Goal: Use online tool/utility

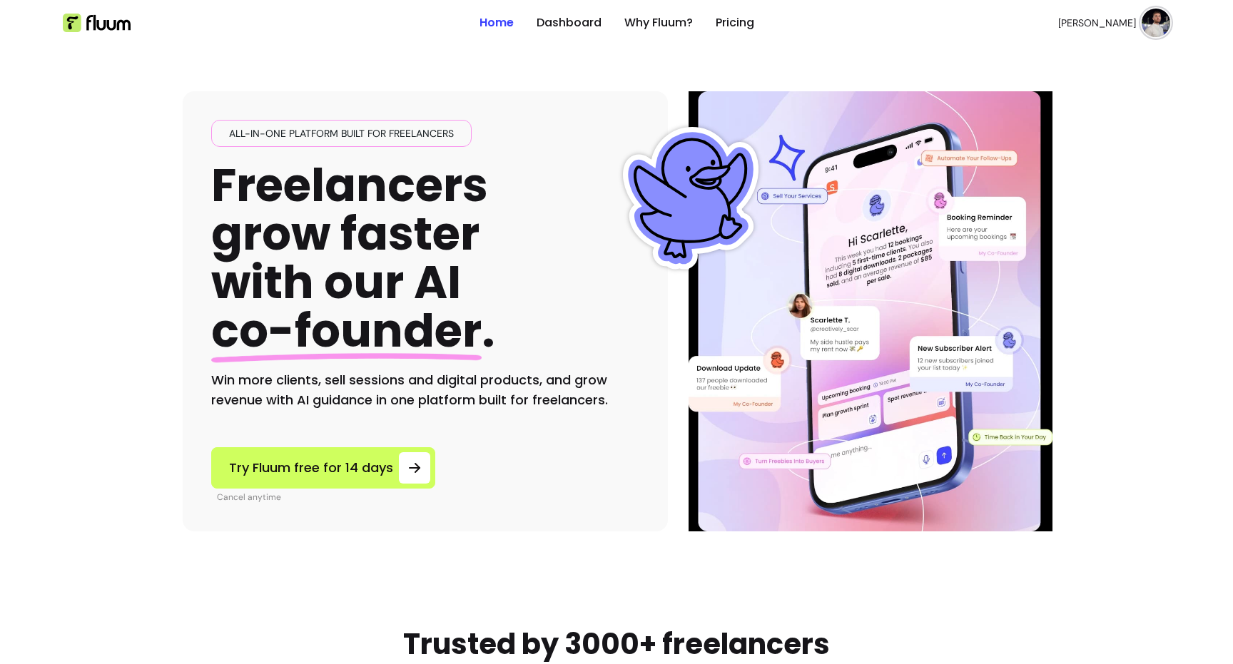
click at [121, 30] on img at bounding box center [97, 23] width 68 height 19
click at [89, 27] on img at bounding box center [97, 23] width 68 height 19
click at [697, 266] on img at bounding box center [691, 198] width 143 height 143
click at [668, 35] on ul "Home Dashboard Why Fluum? Pricing" at bounding box center [617, 23] width 275 height 46
click at [667, 31] on ul "Home Dashboard Why Fluum? Pricing" at bounding box center [617, 23] width 275 height 46
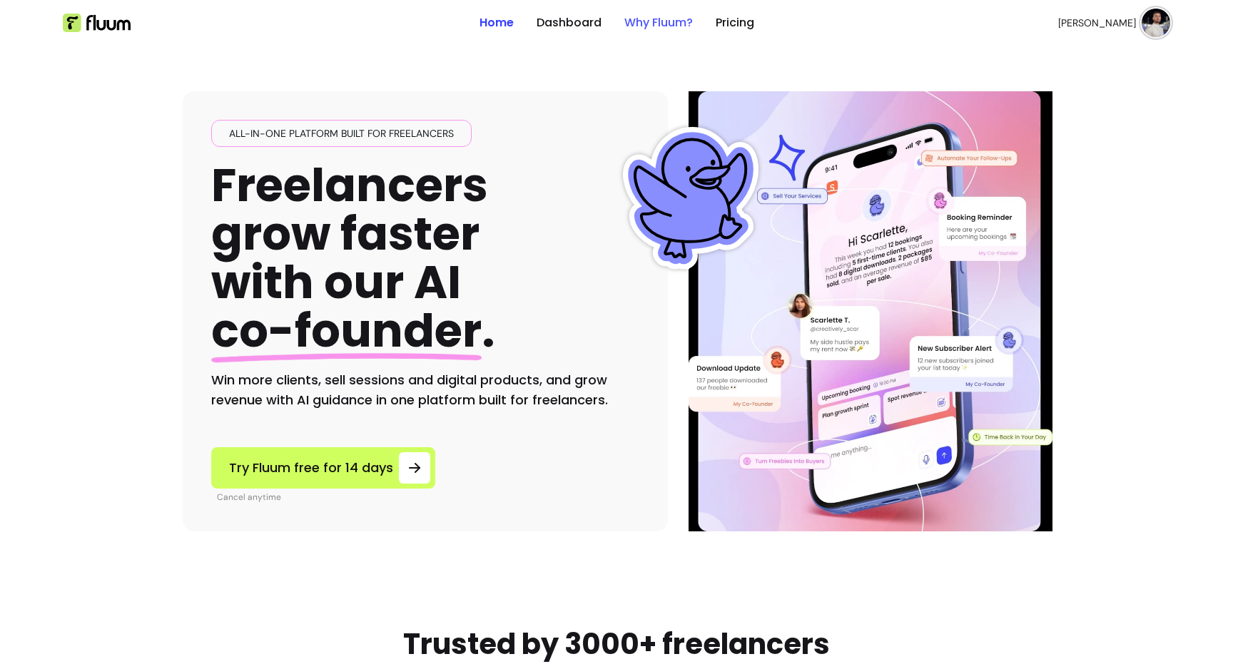
click at [667, 29] on link "Why Fluum?" at bounding box center [659, 22] width 69 height 17
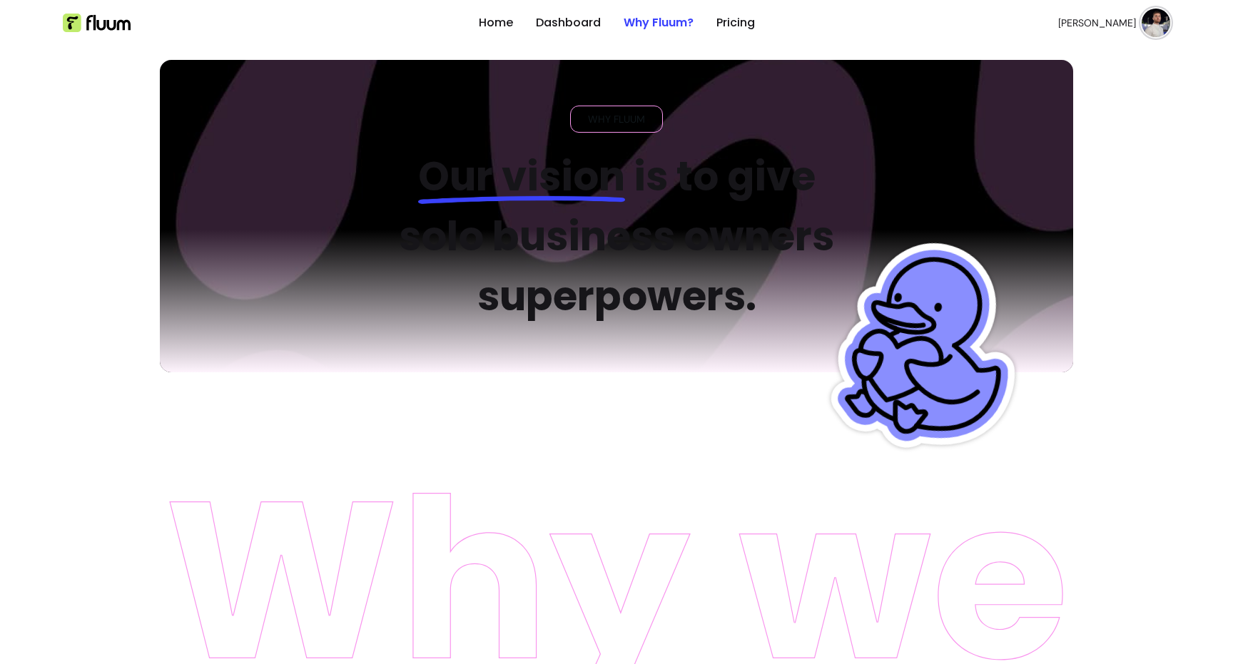
click at [647, 204] on h2 "Our vision is to give solo business owners superpowers." at bounding box center [616, 237] width 483 height 180
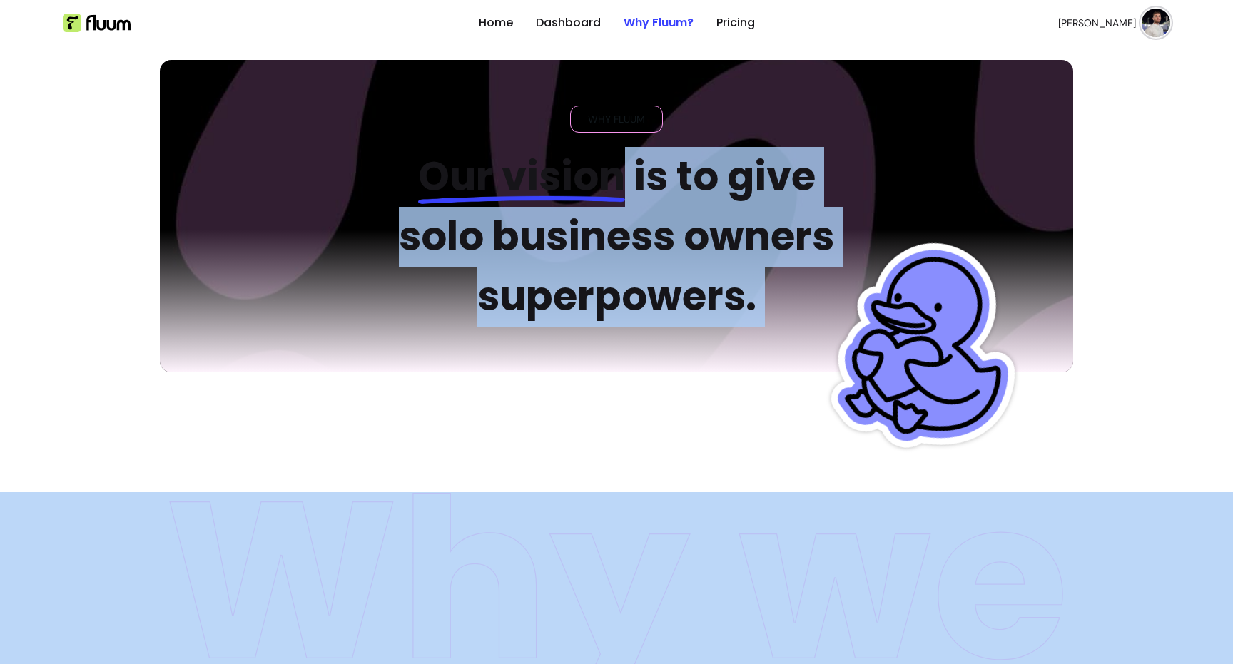
click at [647, 204] on h2 "Our vision is to give solo business owners superpowers." at bounding box center [616, 237] width 483 height 180
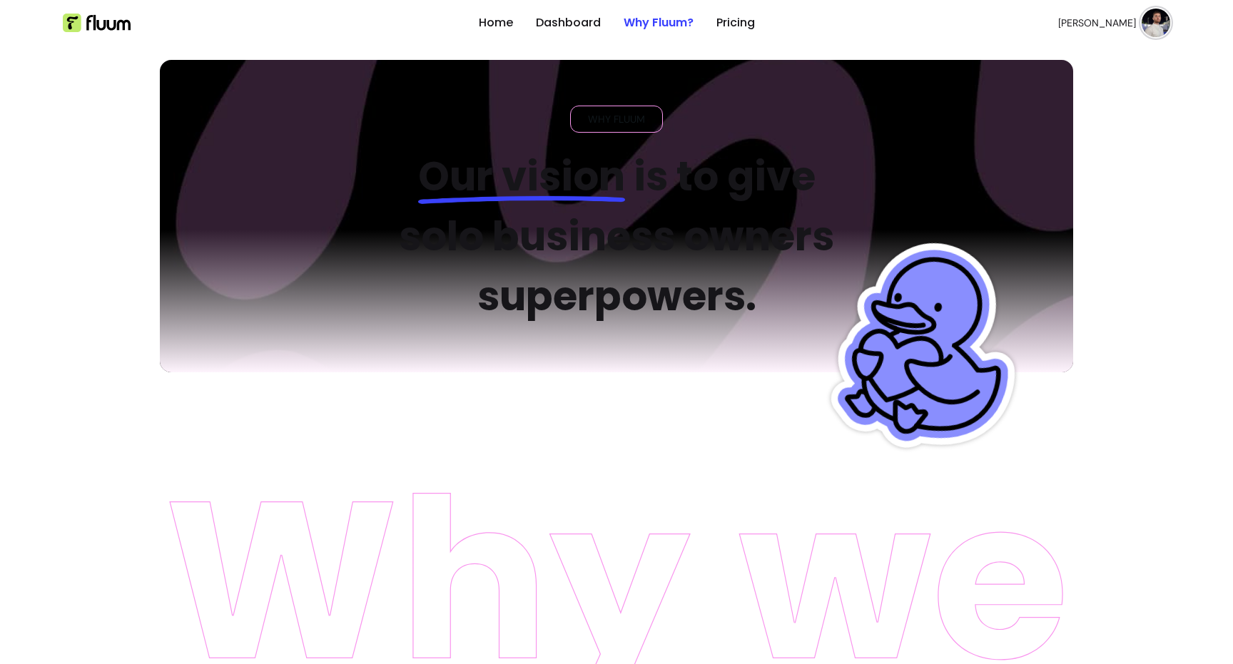
click at [554, 188] on span "Our vision" at bounding box center [521, 176] width 207 height 56
click at [488, 179] on span "Our vision" at bounding box center [521, 176] width 207 height 56
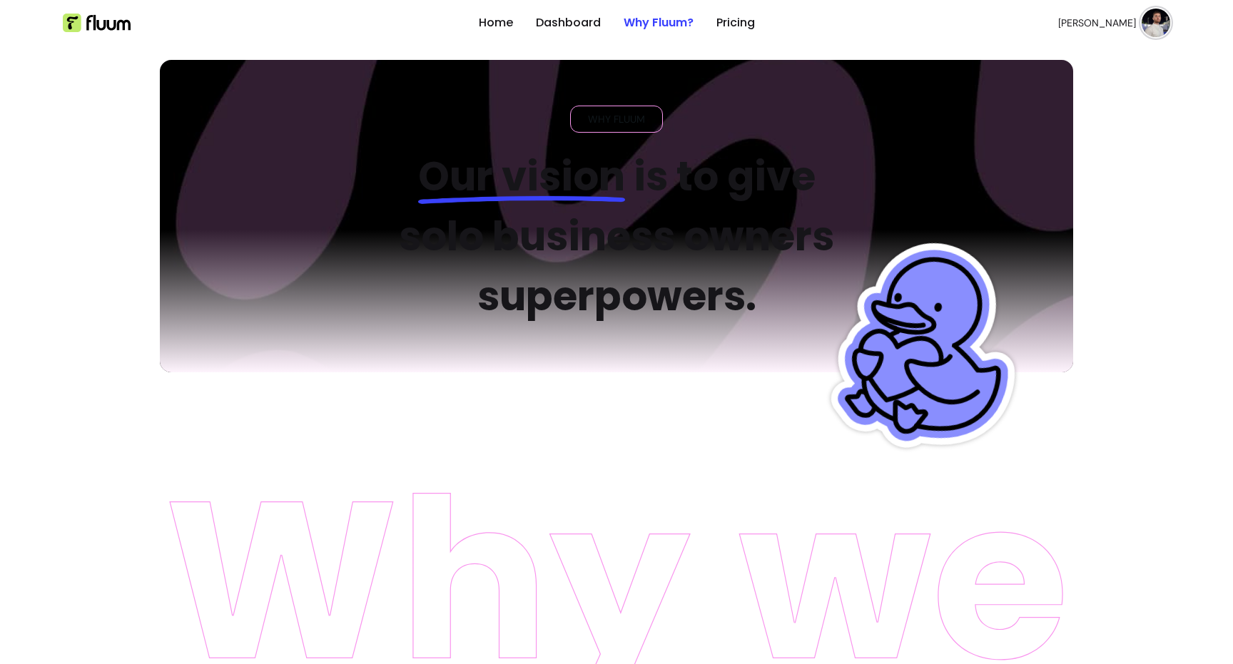
click at [488, 179] on span "Our vision" at bounding box center [521, 176] width 207 height 56
click at [460, 178] on span "Our vision" at bounding box center [521, 176] width 207 height 56
click at [550, 173] on span "Our vision" at bounding box center [521, 176] width 207 height 56
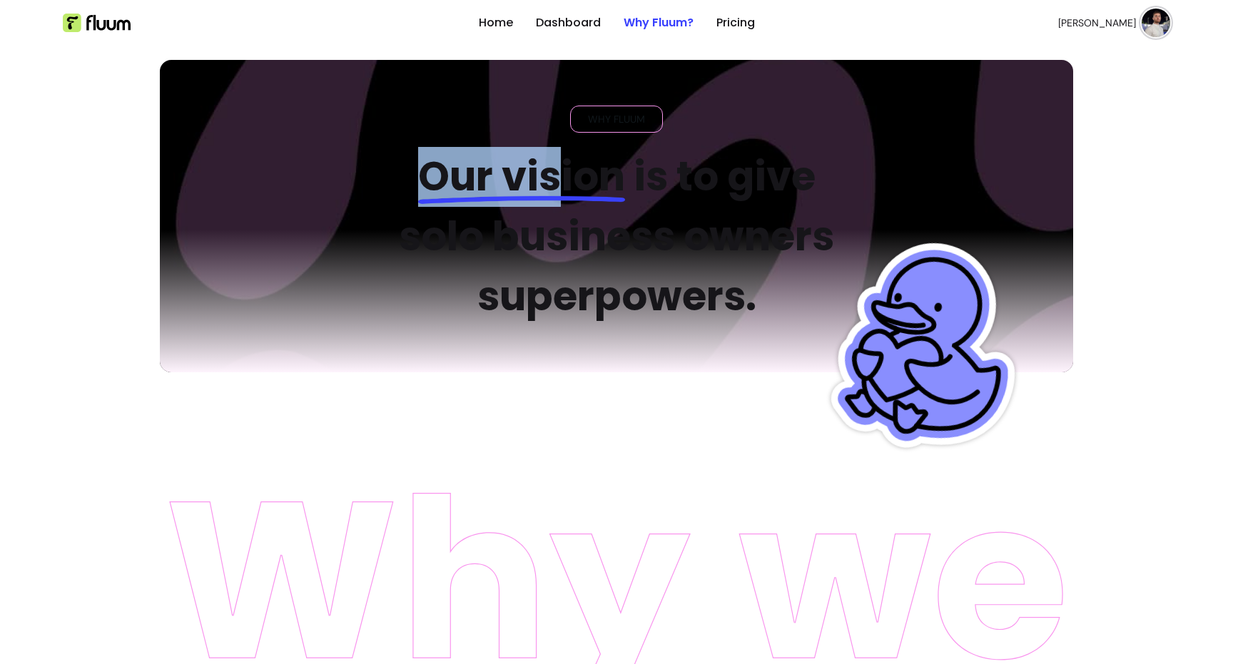
click at [550, 173] on span "Our vision" at bounding box center [521, 176] width 207 height 56
click at [598, 172] on span "Our vision" at bounding box center [521, 176] width 207 height 56
click at [615, 168] on span "Our vision" at bounding box center [521, 176] width 207 height 56
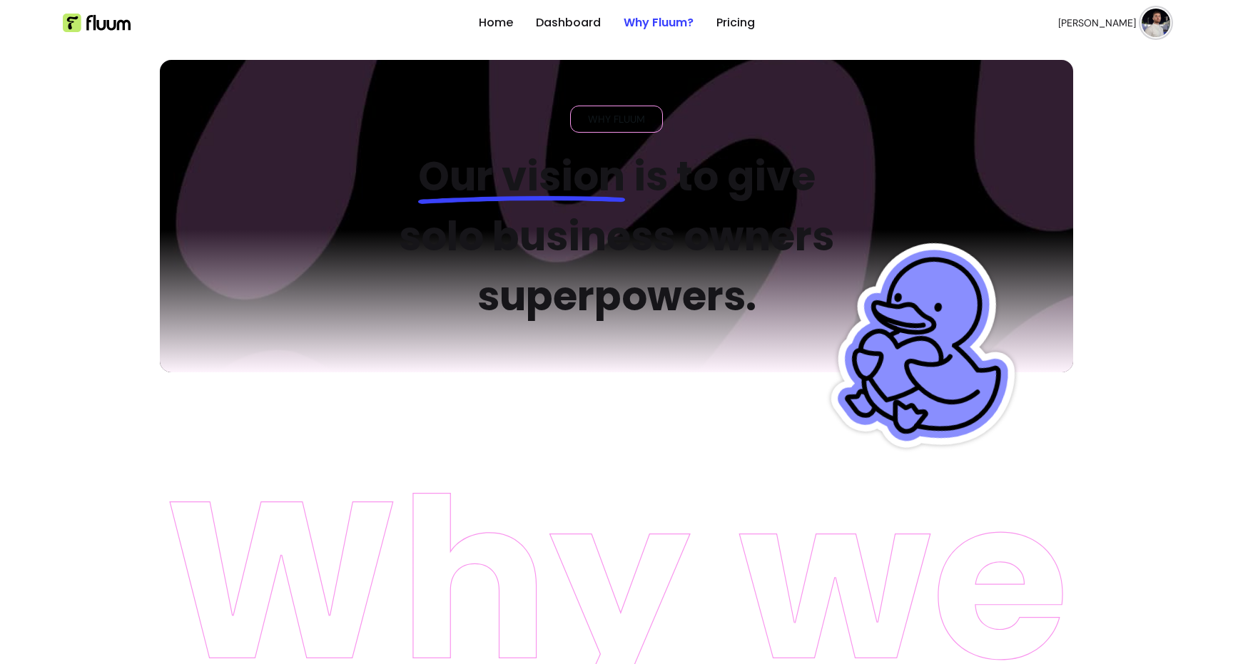
click at [619, 168] on span "Our vision" at bounding box center [521, 176] width 207 height 56
click at [625, 168] on h2 "Our vision is to give solo business owners superpowers." at bounding box center [616, 237] width 483 height 180
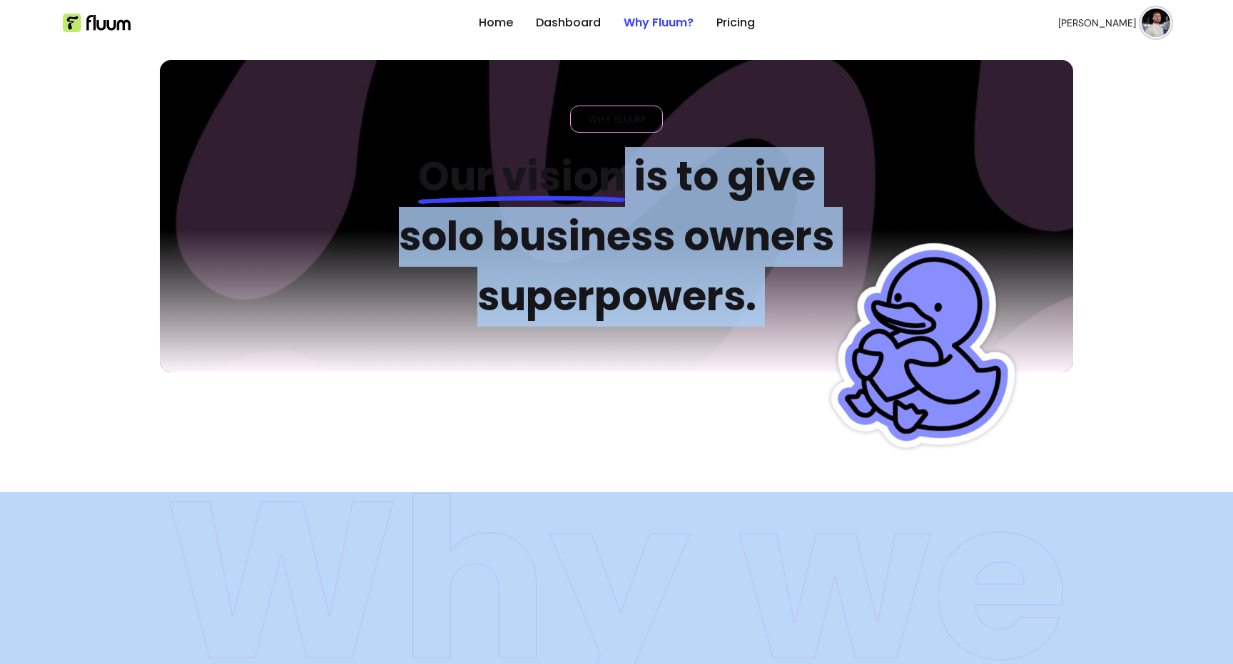
click at [625, 168] on h2 "Our vision is to give solo business owners superpowers." at bounding box center [616, 237] width 483 height 180
click at [623, 172] on h2 "Our vision is to give solo business owners superpowers." at bounding box center [616, 237] width 483 height 180
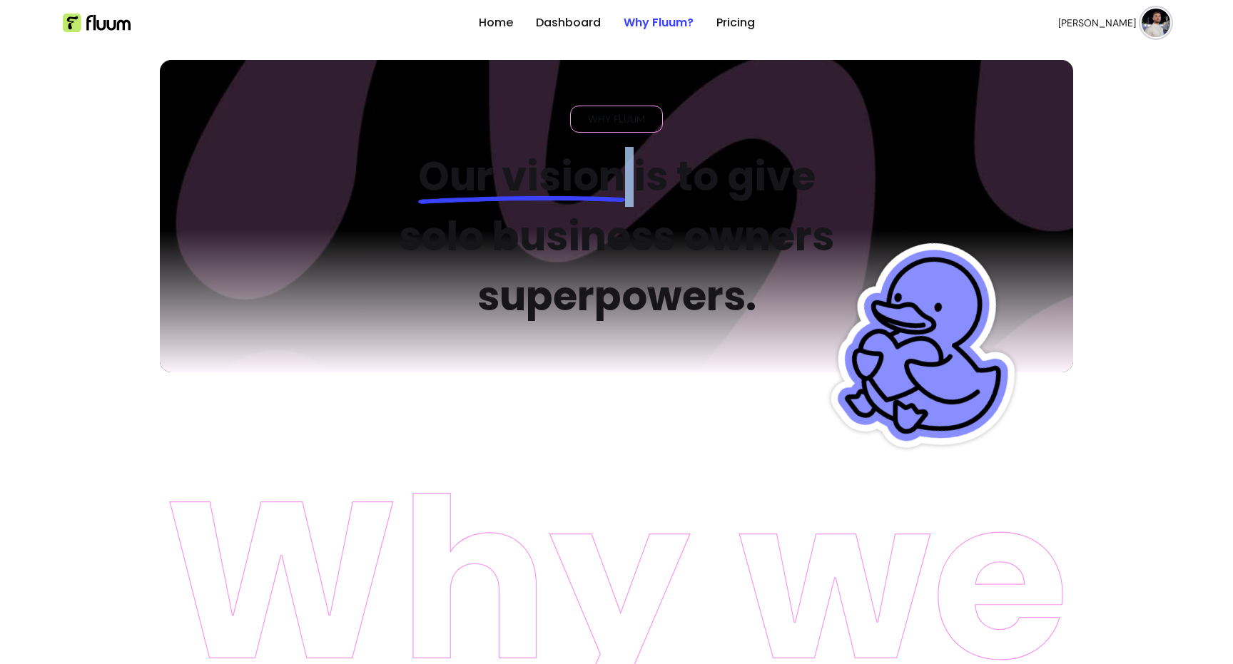
click at [623, 172] on h2 "Our vision is to give solo business owners superpowers." at bounding box center [616, 237] width 483 height 180
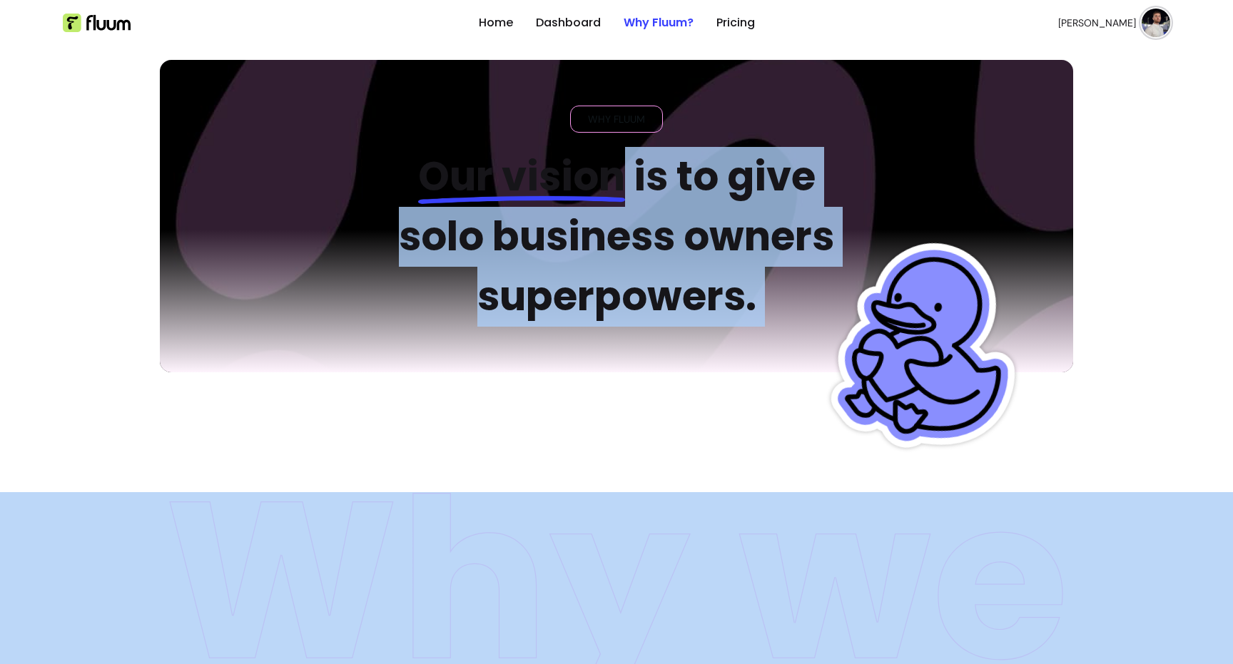
click at [623, 172] on h2 "Our vision is to give solo business owners superpowers." at bounding box center [616, 237] width 483 height 180
click at [621, 173] on h2 "Our vision is to give solo business owners superpowers." at bounding box center [616, 237] width 483 height 180
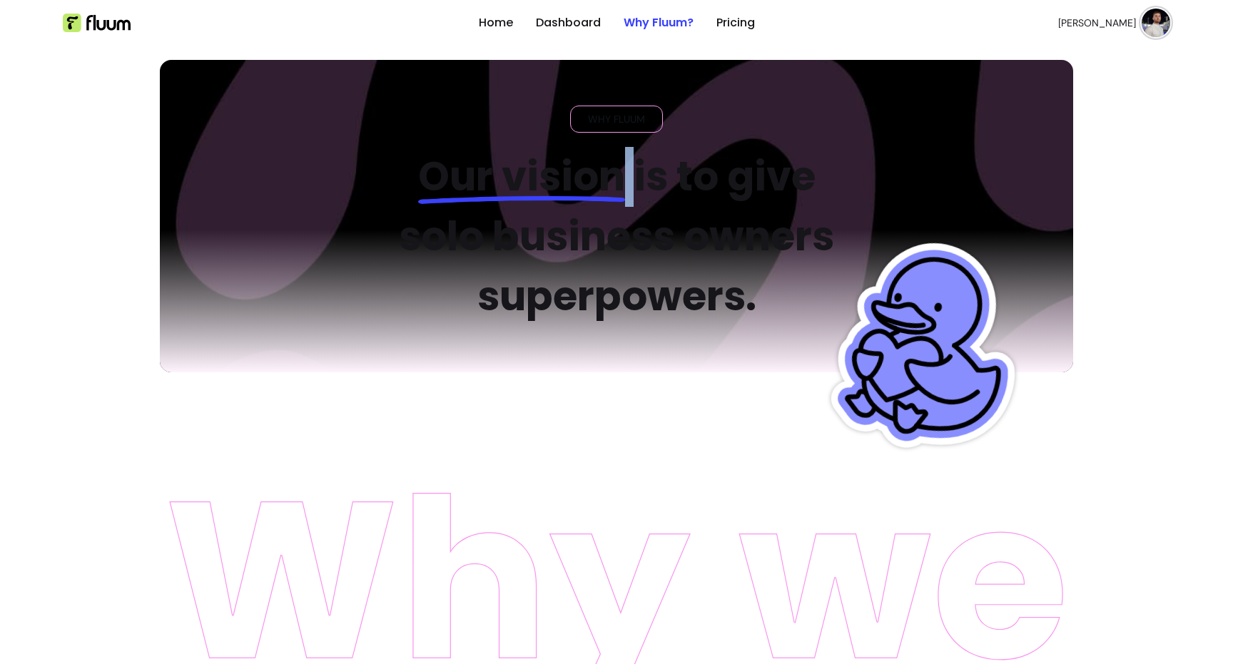
click at [621, 173] on h2 "Our vision is to give solo business owners superpowers." at bounding box center [616, 237] width 483 height 180
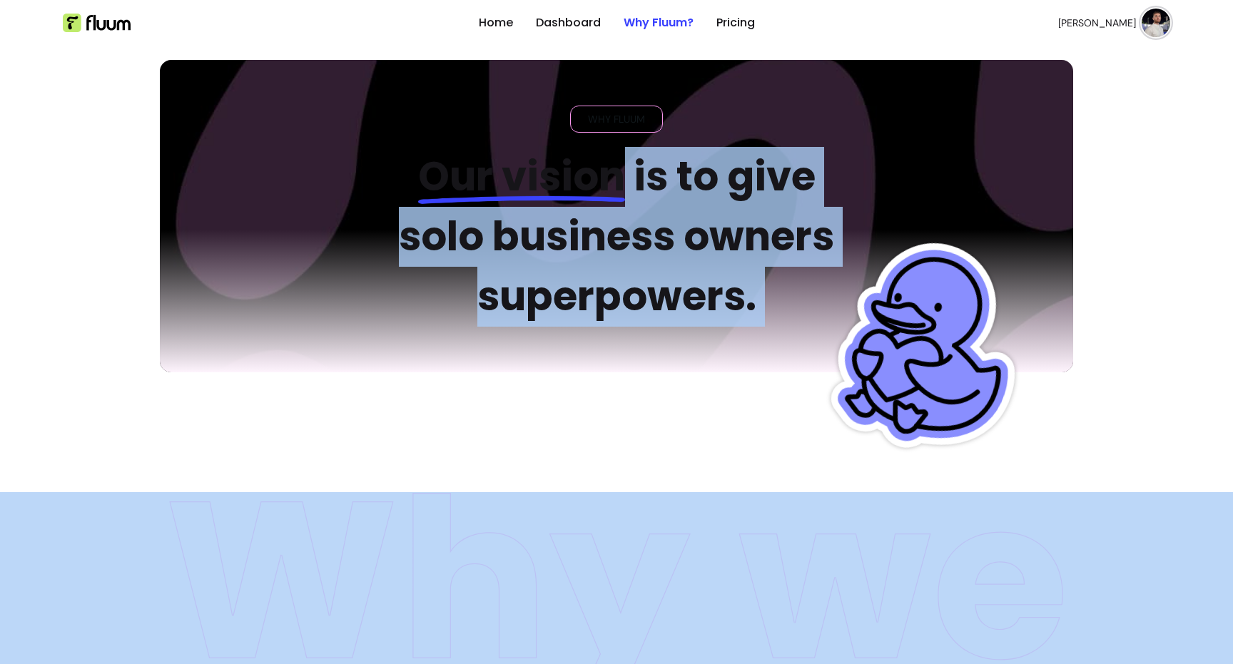
click at [621, 173] on h2 "Our vision is to give solo business owners superpowers." at bounding box center [616, 237] width 483 height 180
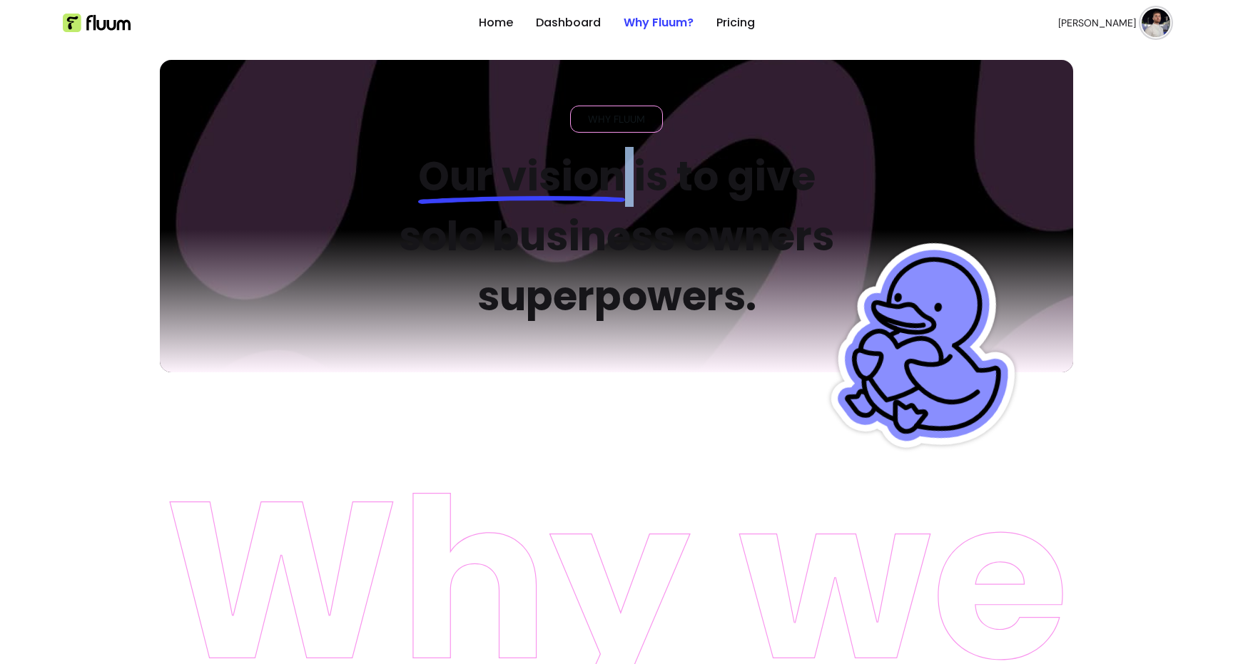
click at [621, 173] on h2 "Our vision is to give solo business owners superpowers." at bounding box center [616, 237] width 483 height 180
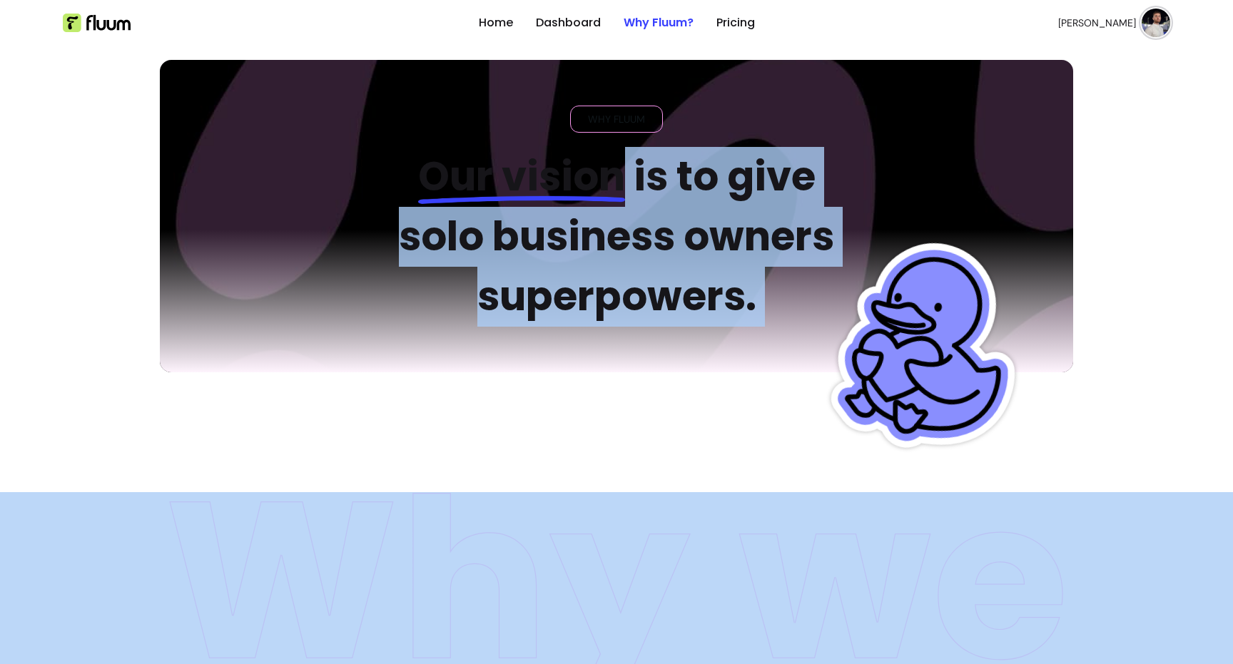
click at [621, 173] on h2 "Our vision is to give solo business owners superpowers." at bounding box center [616, 237] width 483 height 180
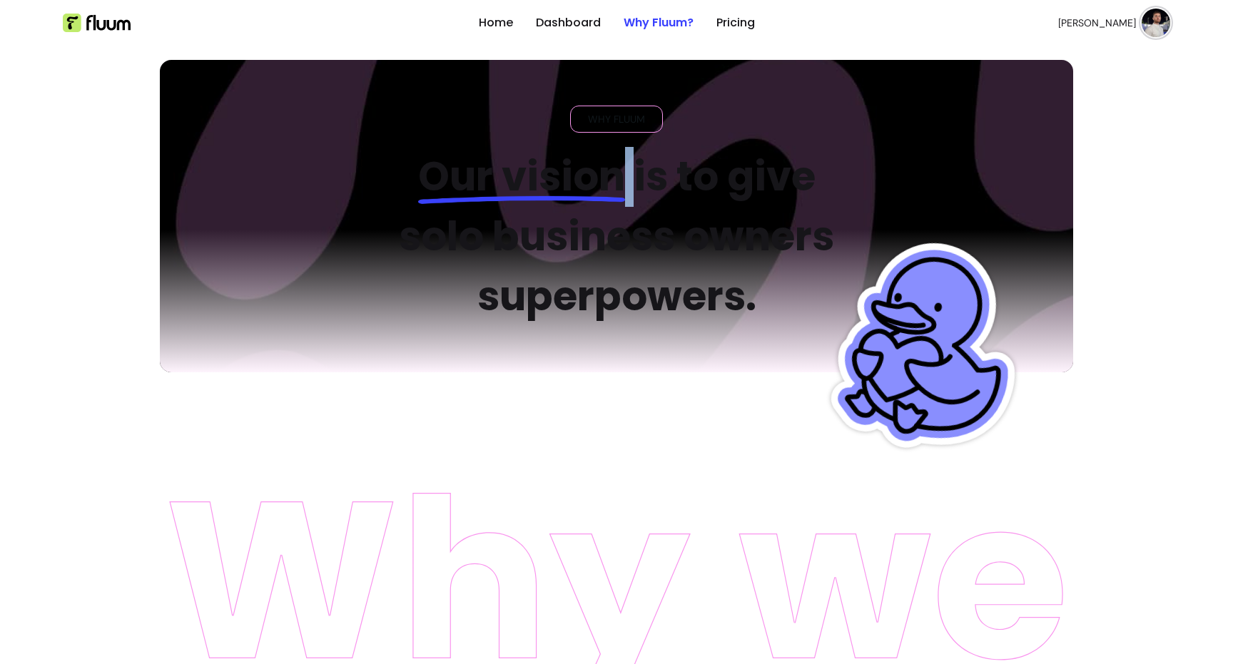
click at [621, 173] on h2 "Our vision is to give solo business owners superpowers." at bounding box center [616, 237] width 483 height 180
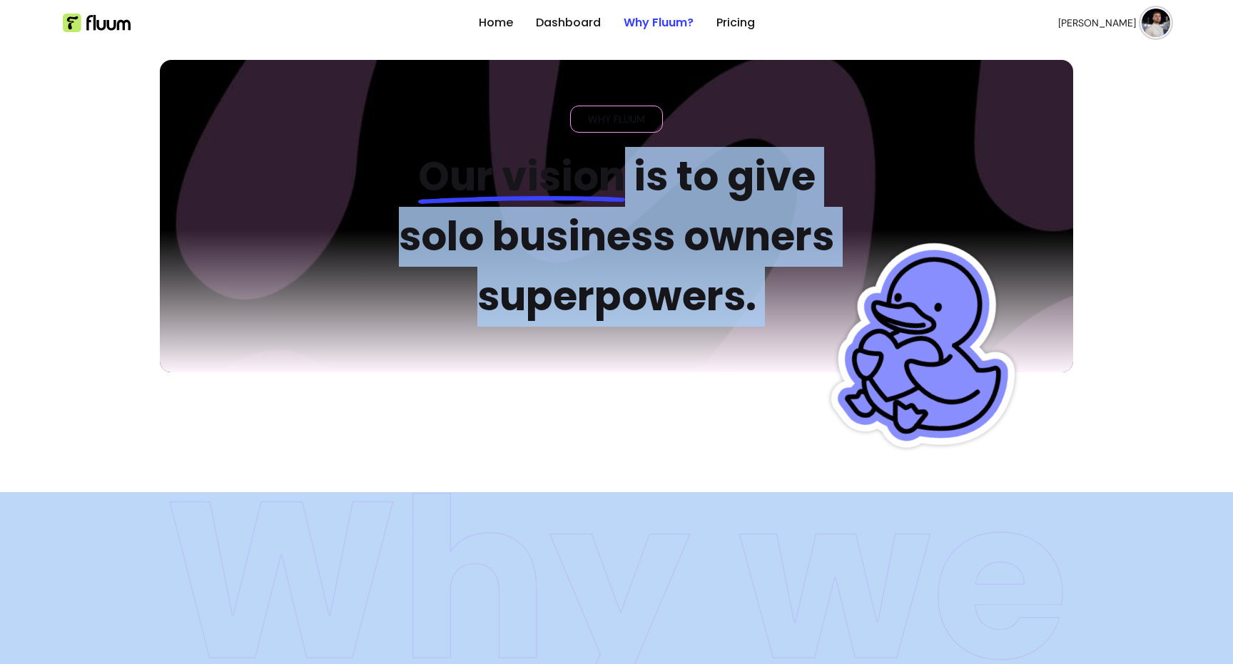
click at [621, 173] on h2 "Our vision is to give solo business owners superpowers." at bounding box center [616, 237] width 483 height 180
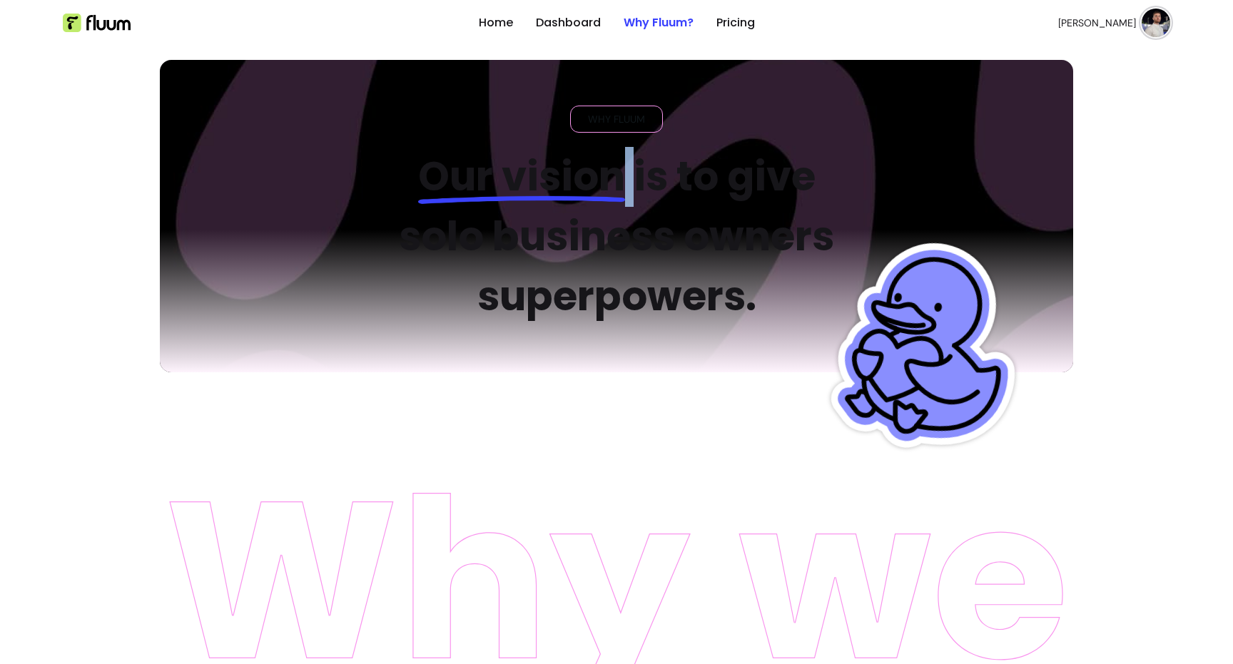
click at [621, 173] on h2 "Our vision is to give solo business owners superpowers." at bounding box center [616, 237] width 483 height 180
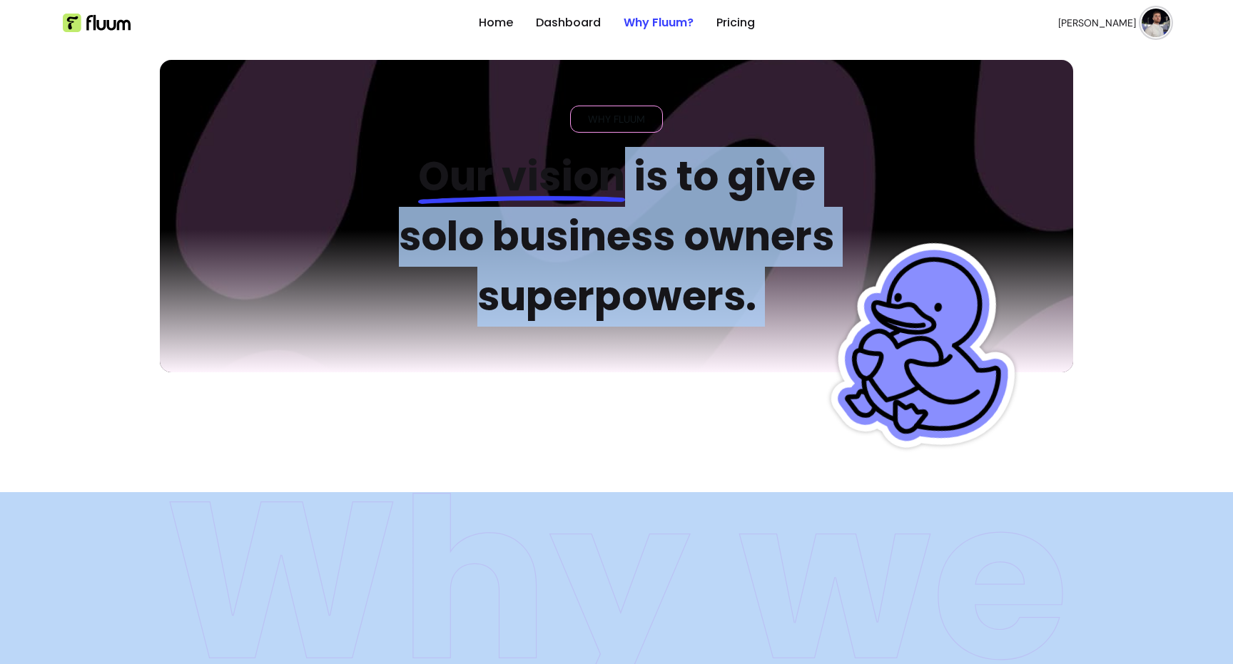
click at [621, 173] on h2 "Our vision is to give solo business owners superpowers." at bounding box center [616, 237] width 483 height 180
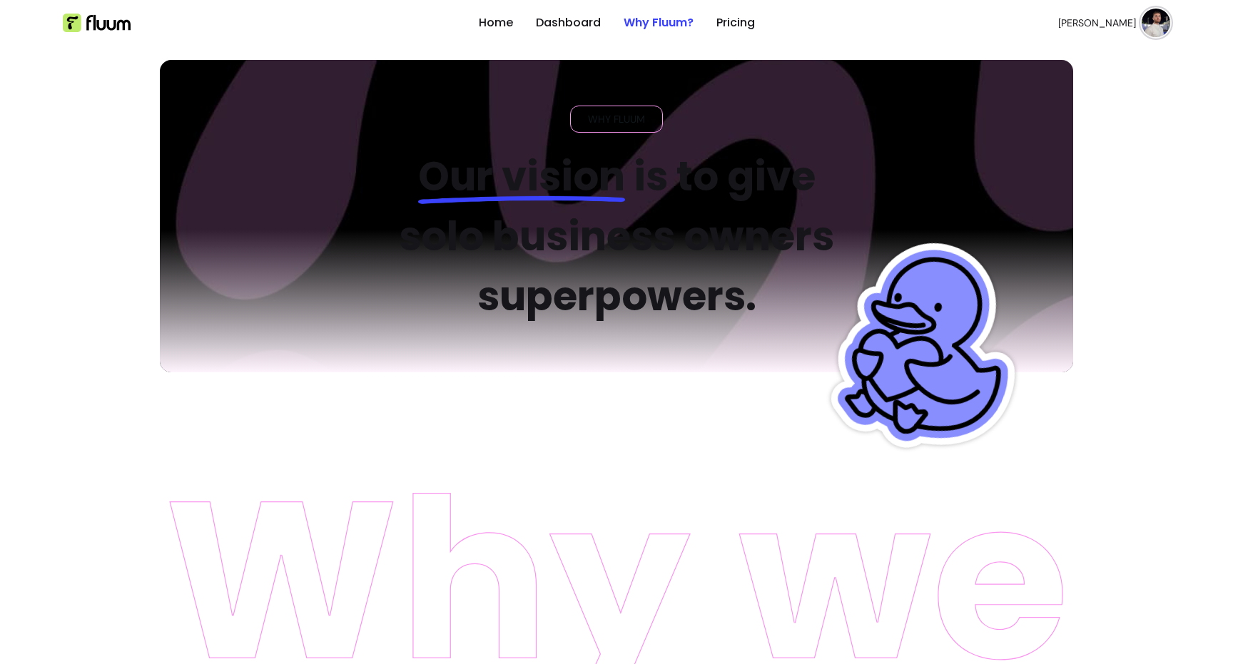
click at [674, 249] on h2 "Our vision is to give solo business owners superpowers." at bounding box center [616, 237] width 483 height 180
click at [673, 248] on h2 "Our vision is to give solo business owners superpowers." at bounding box center [616, 237] width 483 height 180
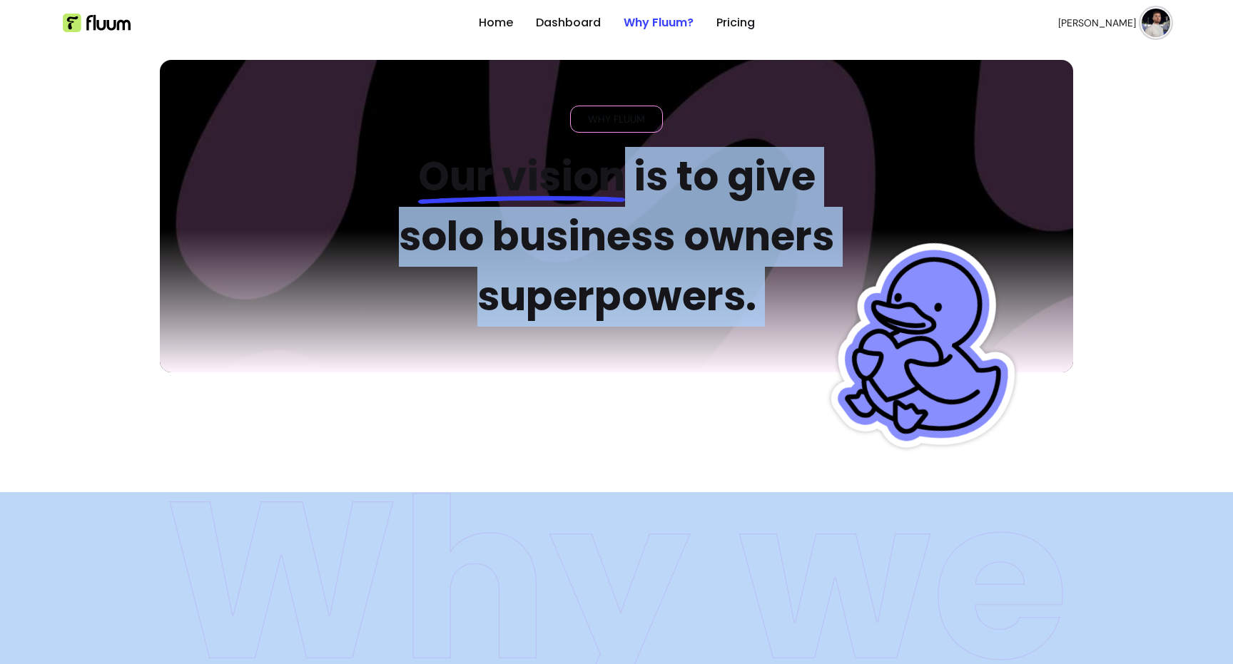
click at [673, 248] on h2 "Our vision is to give solo business owners superpowers." at bounding box center [616, 237] width 483 height 180
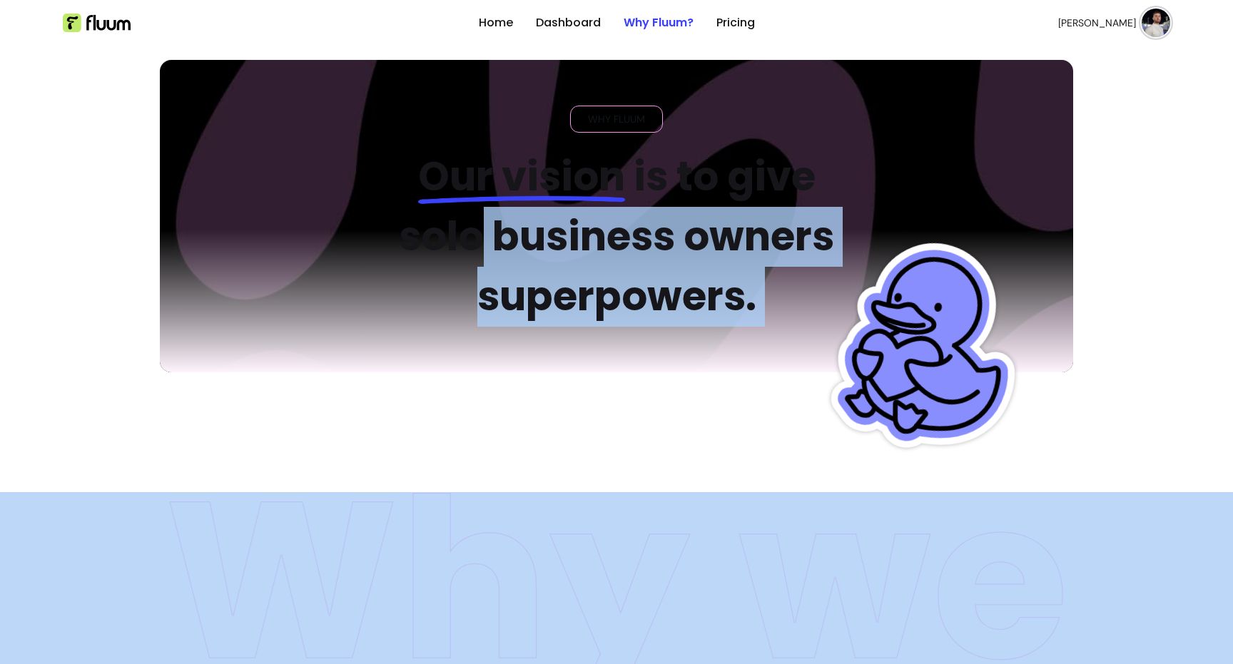
click at [470, 232] on h2 "Our vision is to give solo business owners superpowers." at bounding box center [616, 237] width 483 height 180
click at [475, 231] on h2 "Our vision is to give solo business owners superpowers." at bounding box center [616, 237] width 483 height 180
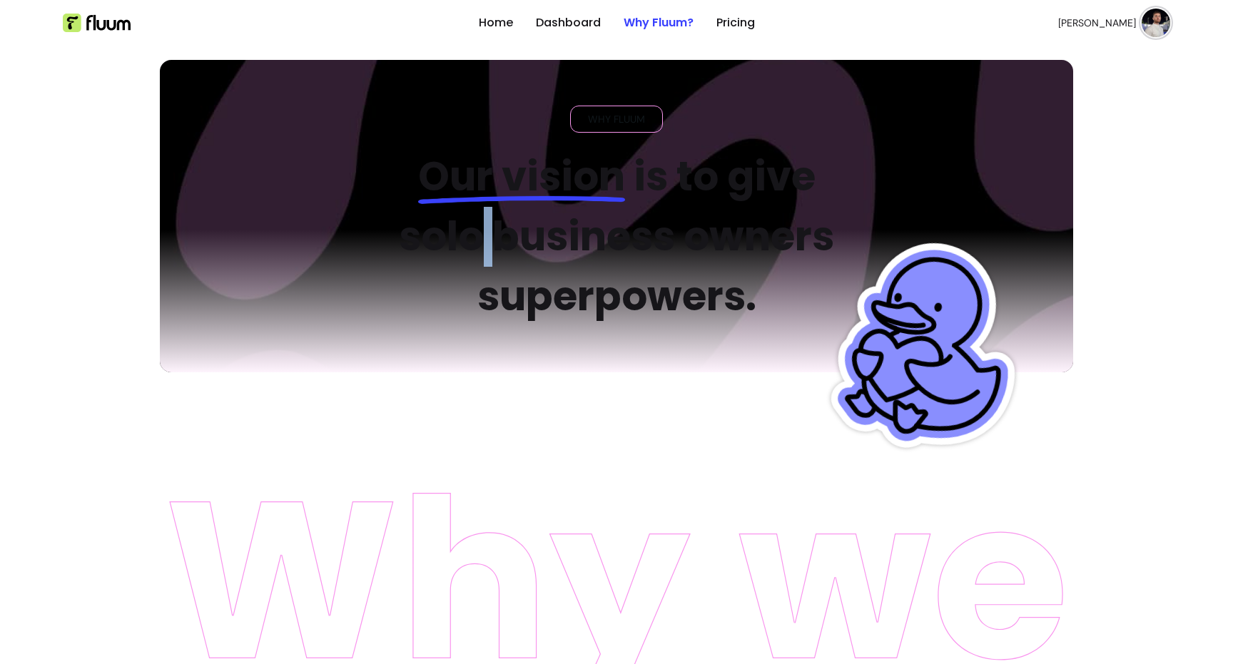
click at [475, 231] on h2 "Our vision is to give solo business owners superpowers." at bounding box center [616, 237] width 483 height 180
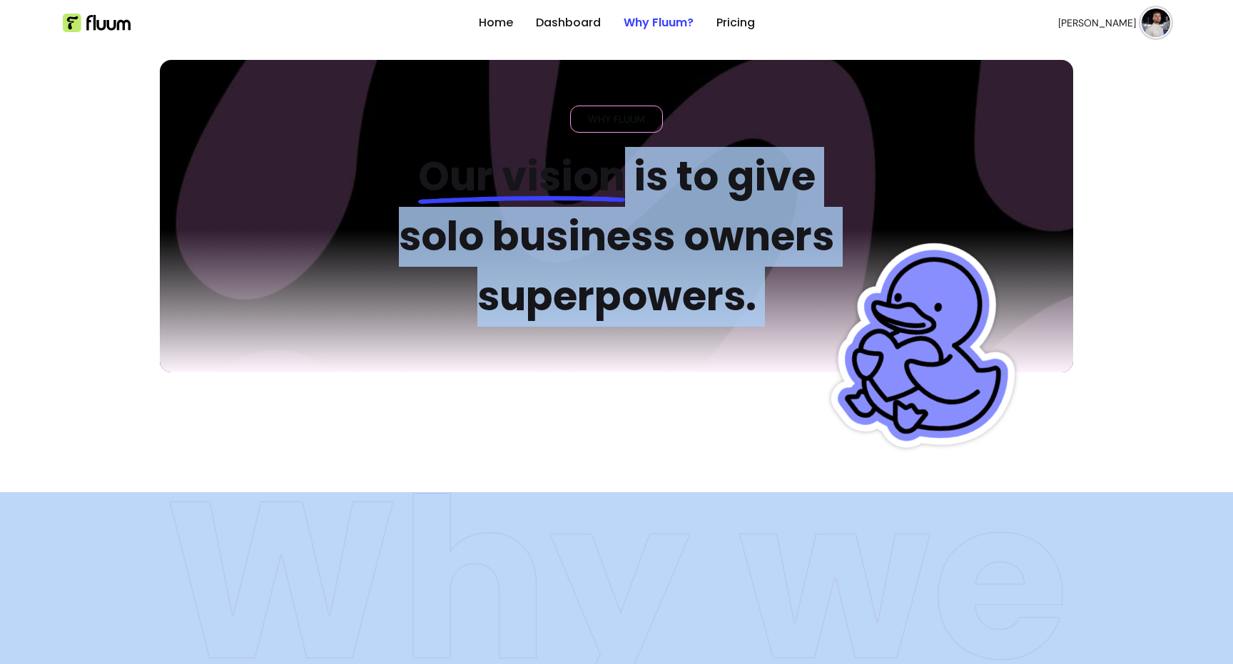
click at [475, 231] on h2 "Our vision is to give solo business owners superpowers." at bounding box center [616, 237] width 483 height 180
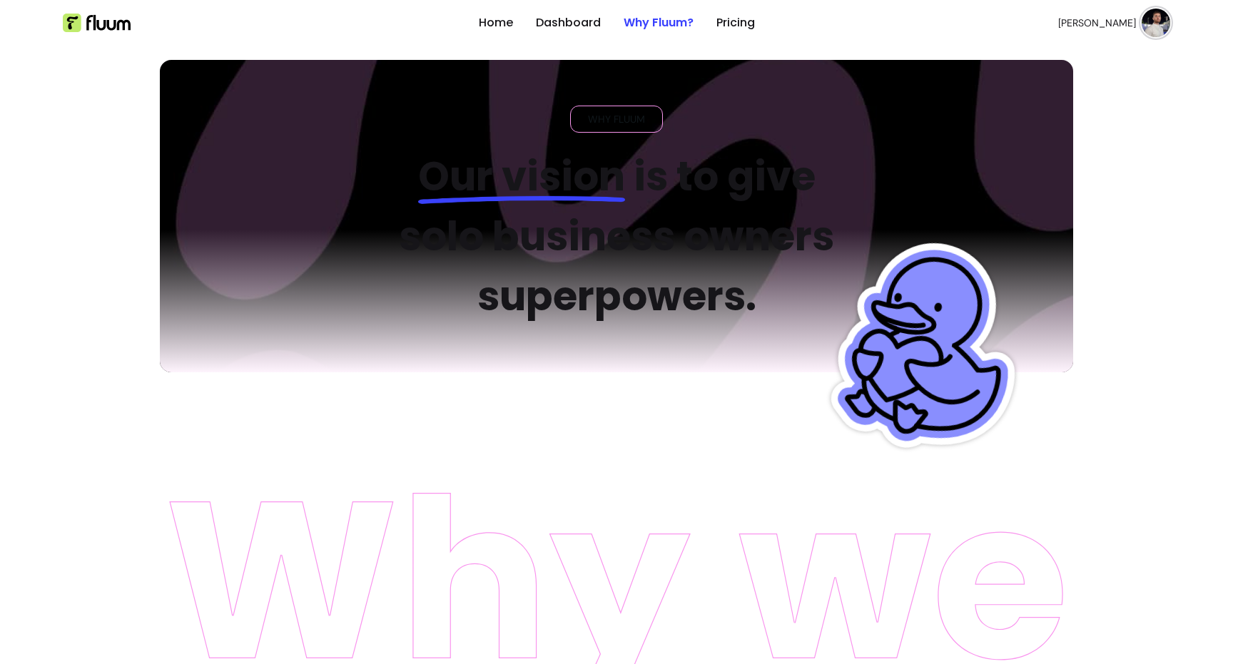
drag, startPoint x: 613, startPoint y: 184, endPoint x: 622, endPoint y: 177, distance: 11.7
click at [615, 183] on span "Our vision" at bounding box center [521, 176] width 207 height 56
click at [659, 156] on h2 "Our vision is to give solo business owners superpowers." at bounding box center [616, 237] width 483 height 180
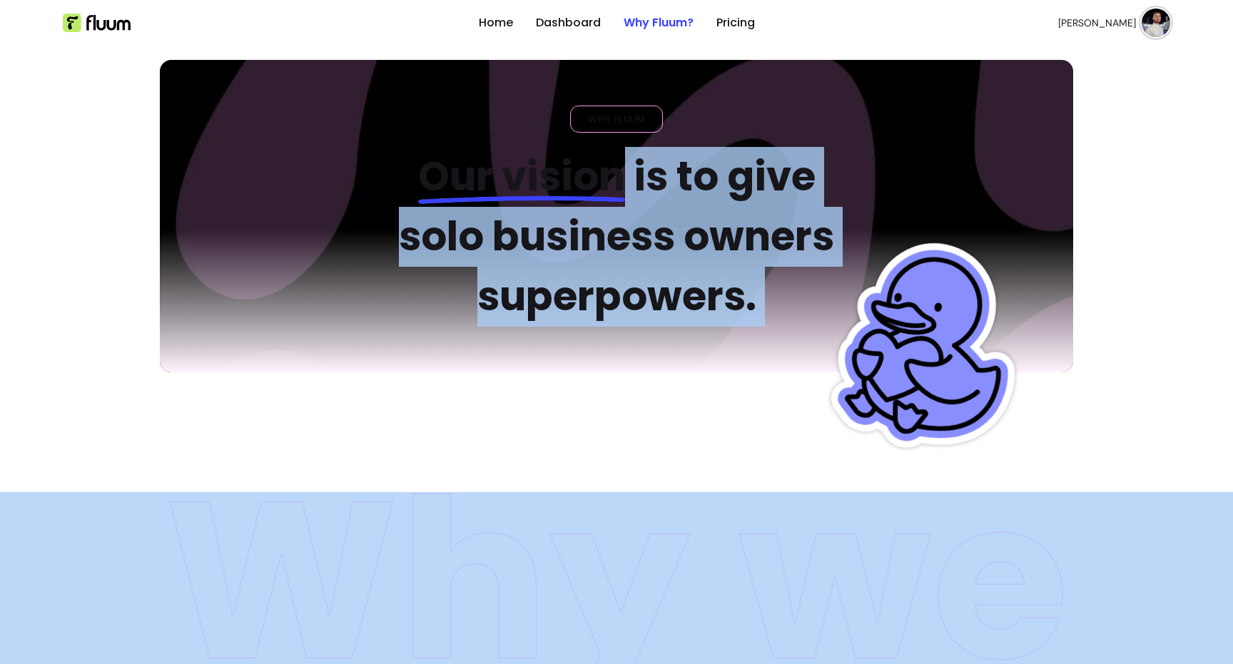
click at [659, 156] on h2 "Our vision is to give solo business owners superpowers." at bounding box center [616, 237] width 483 height 180
click at [716, 166] on h2 "Our vision is to give solo business owners superpowers." at bounding box center [616, 237] width 483 height 180
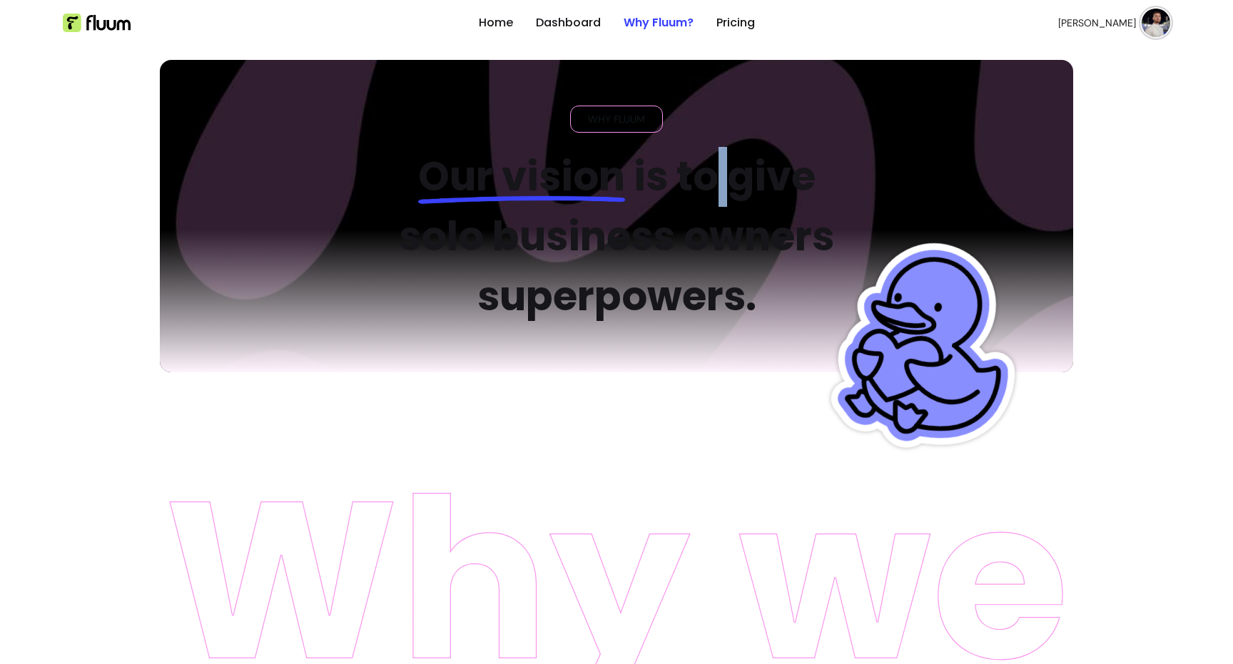
click at [716, 166] on h2 "Our vision is to give solo business owners superpowers." at bounding box center [616, 237] width 483 height 180
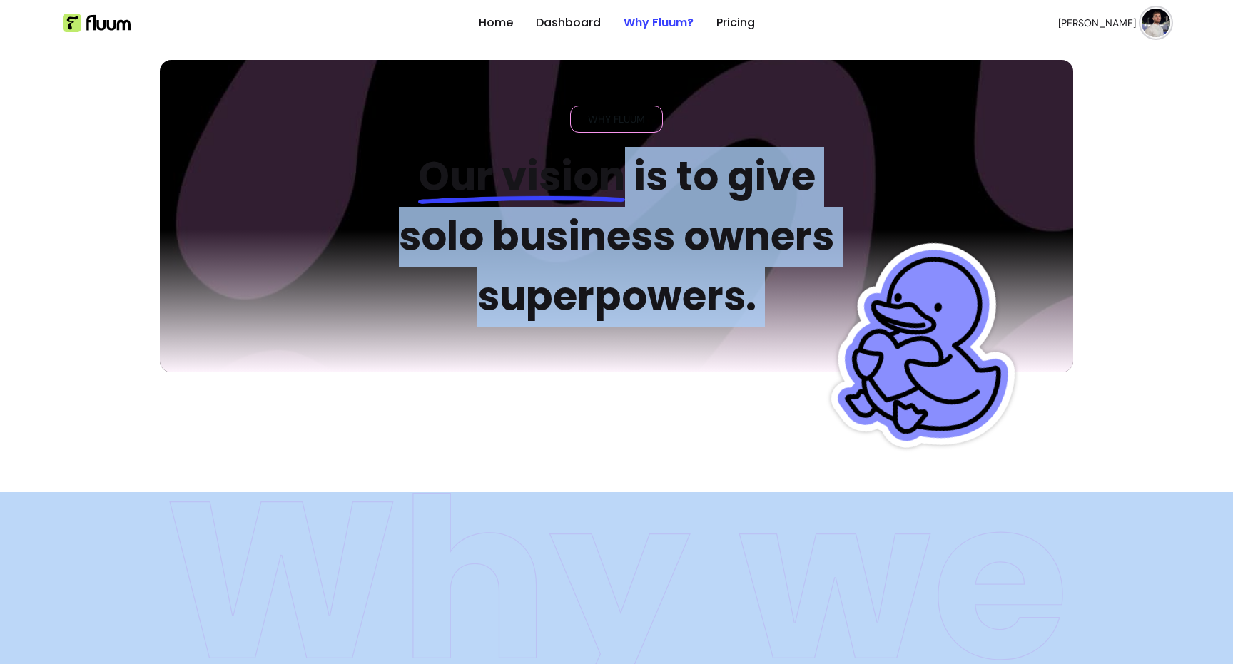
click at [716, 166] on h2 "Our vision is to give solo business owners superpowers." at bounding box center [616, 237] width 483 height 180
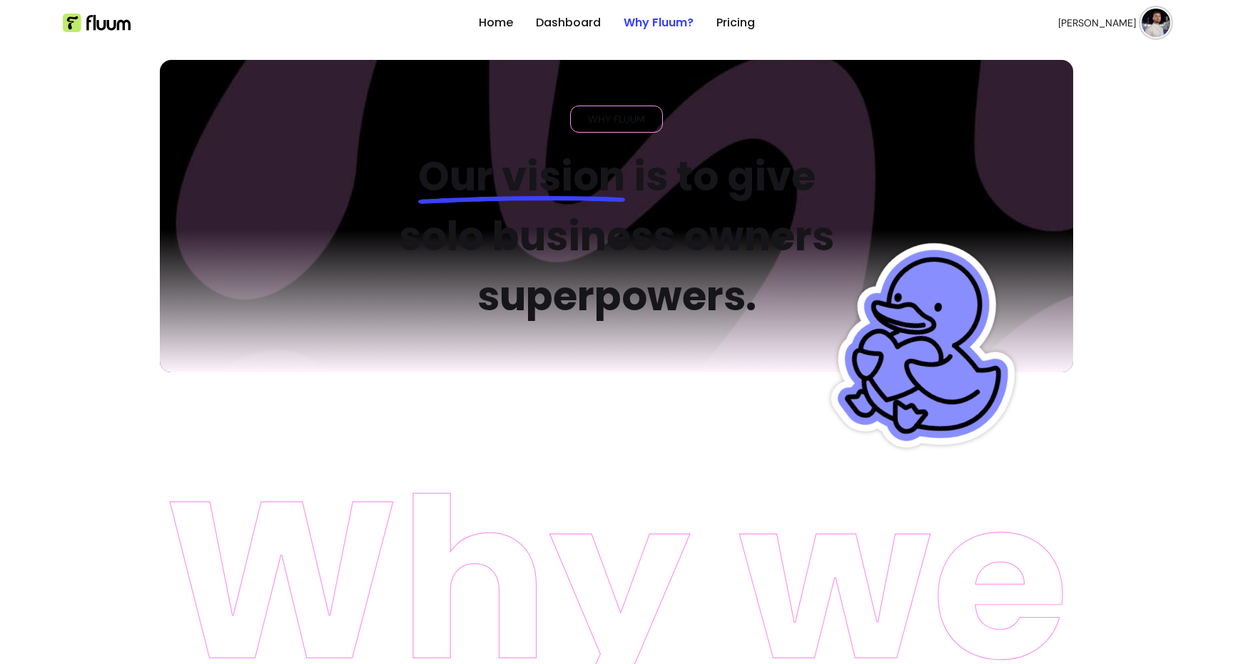
click at [617, 179] on span "Our vision" at bounding box center [521, 176] width 207 height 56
click at [620, 176] on span "Our vision" at bounding box center [521, 176] width 207 height 56
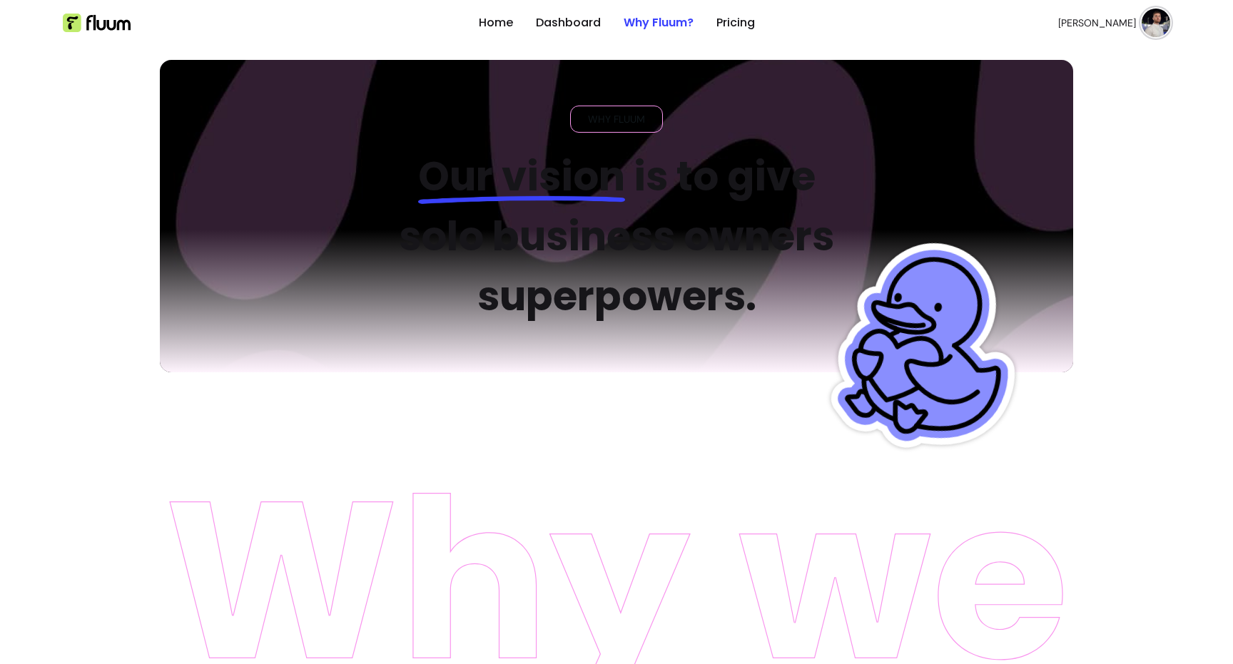
click at [620, 176] on span "Our vision" at bounding box center [521, 176] width 207 height 56
click at [620, 176] on h2 "Our vision is to give solo business owners superpowers." at bounding box center [616, 237] width 483 height 180
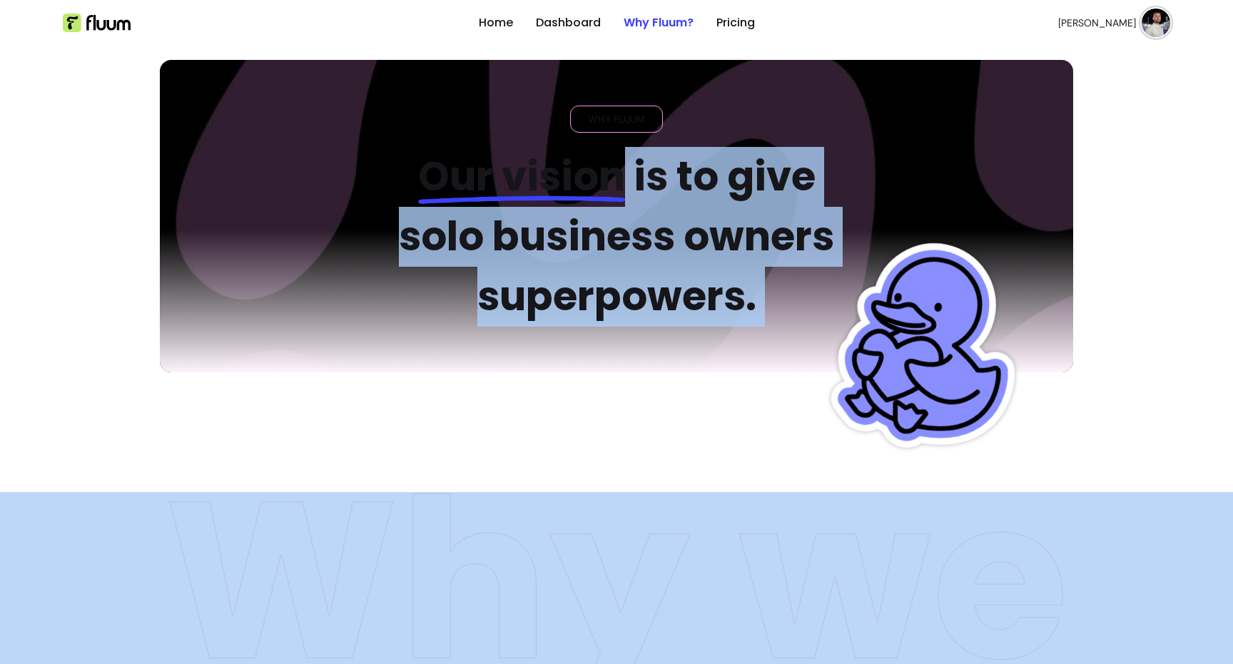
click at [620, 176] on h2 "Our vision is to give solo business owners superpowers." at bounding box center [616, 237] width 483 height 180
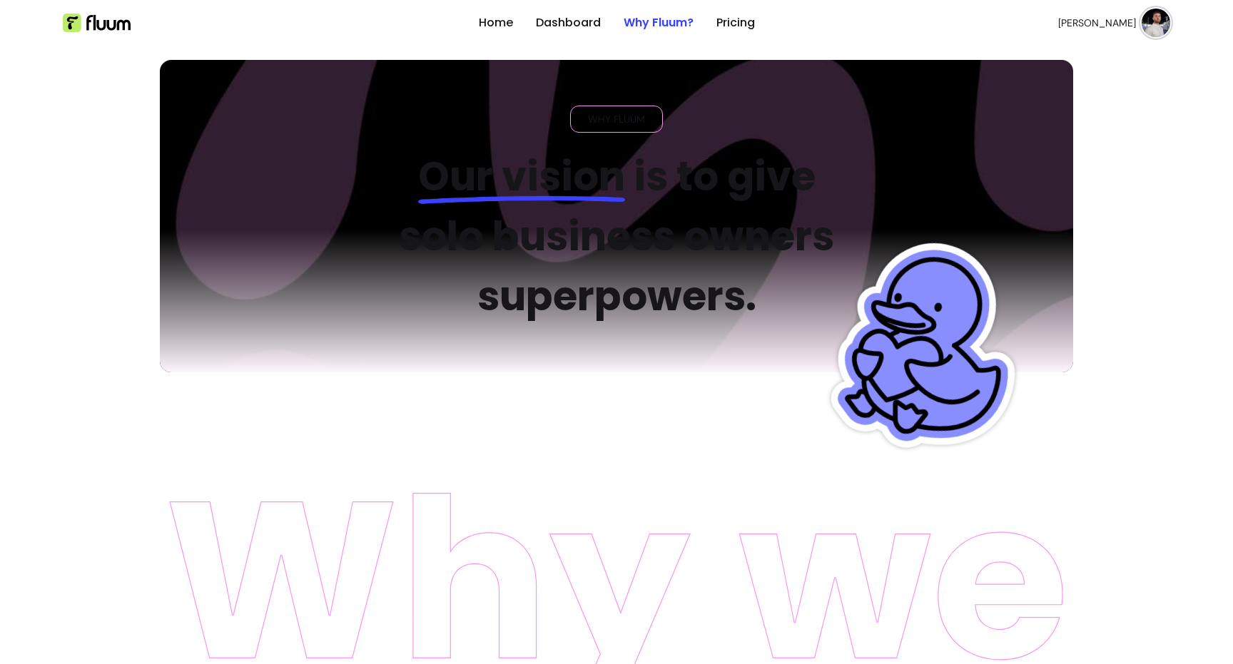
click at [617, 133] on div "WHY FLUUM Our vision is to give solo business owners superpowers." at bounding box center [616, 216] width 483 height 221
click at [617, 128] on div "WHY FLUUM" at bounding box center [616, 119] width 93 height 27
click at [616, 124] on span "WHY FLUUM" at bounding box center [616, 119] width 69 height 14
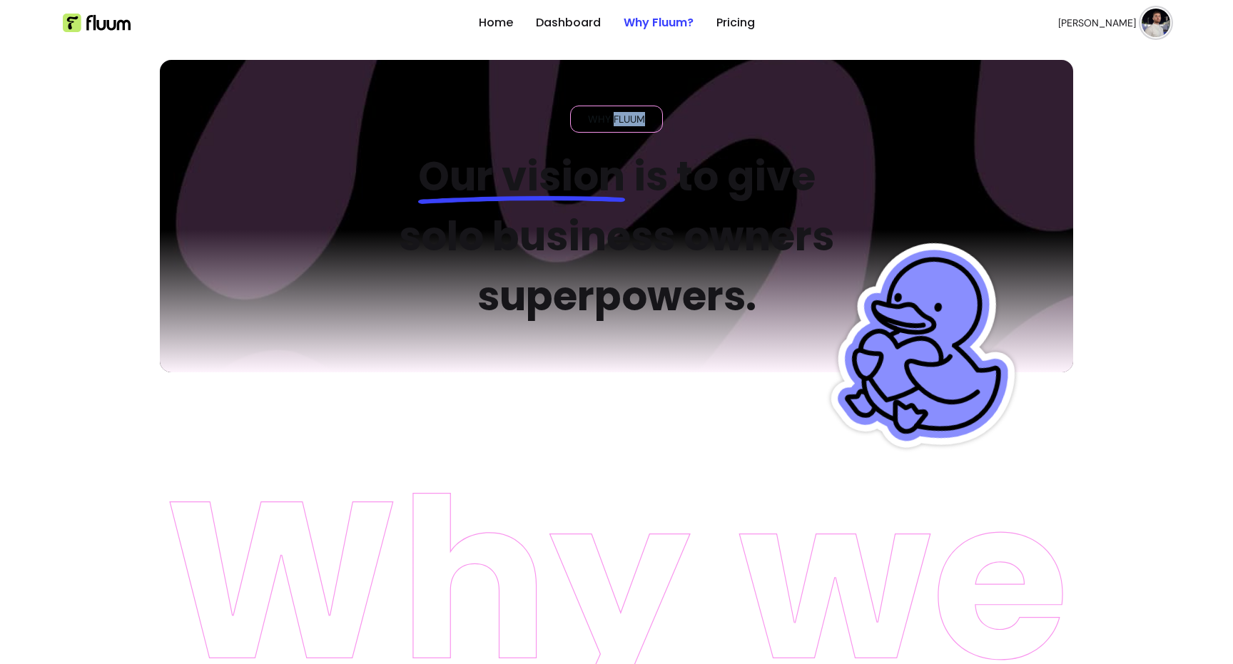
click at [616, 124] on span "WHY FLUUM" at bounding box center [616, 119] width 69 height 14
click at [592, 149] on span "Our vision" at bounding box center [521, 176] width 207 height 56
click at [544, 36] on ul "Home Dashboard Why Fluum? Pricing" at bounding box center [617, 23] width 276 height 46
click at [549, 27] on link "Dashboard" at bounding box center [568, 22] width 65 height 17
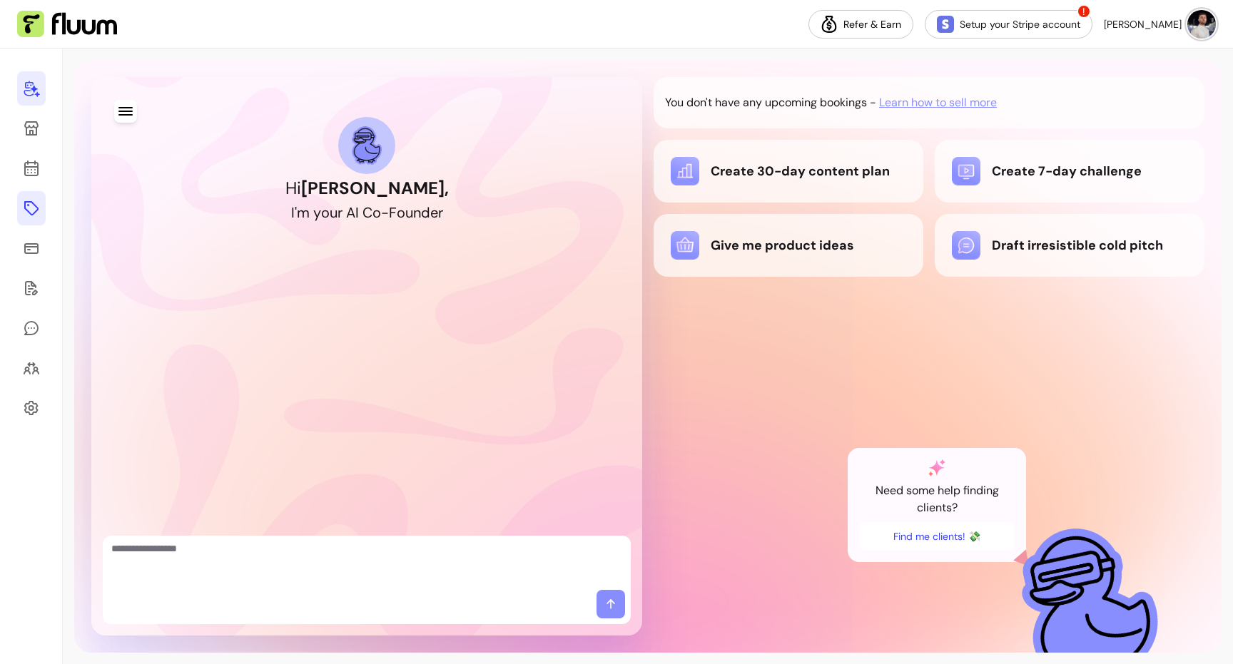
click at [21, 211] on link at bounding box center [31, 208] width 29 height 34
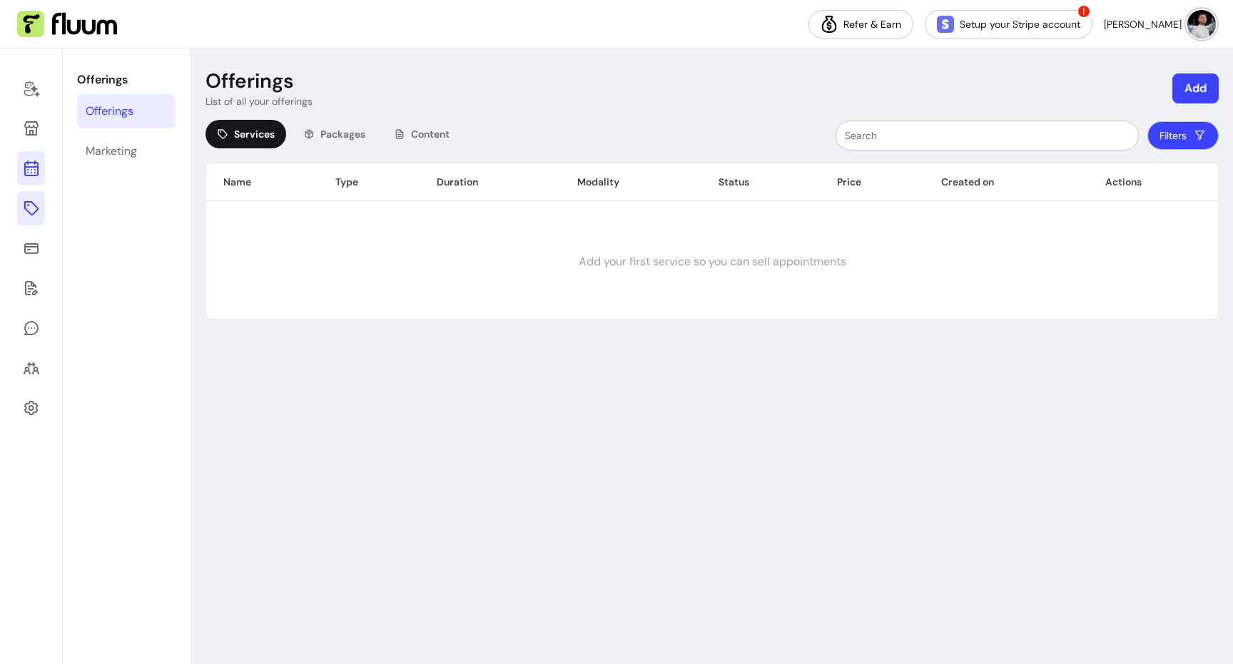
click at [28, 163] on icon at bounding box center [31, 168] width 17 height 17
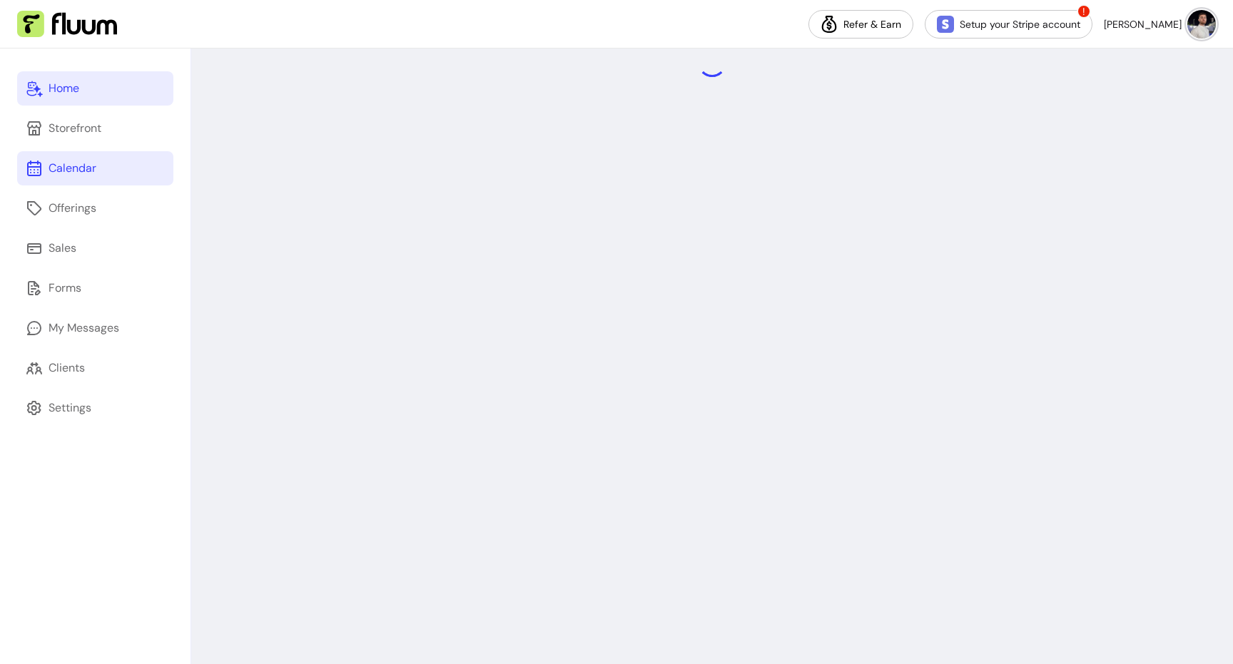
click at [27, 97] on link "Home" at bounding box center [95, 88] width 156 height 34
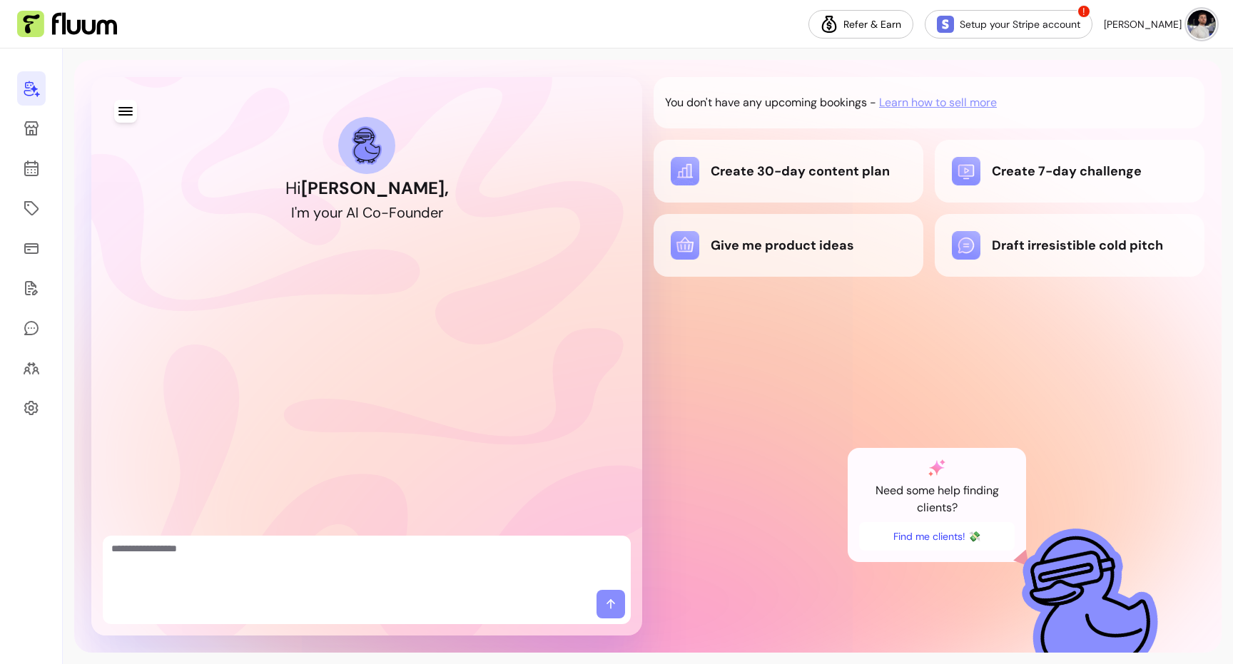
click at [731, 563] on div "You don't have any upcoming bookings - Learn how to sell more Create 30-day con…" at bounding box center [929, 356] width 551 height 559
click at [502, 518] on div "Hi [PERSON_NAME] , I ' m y o u r A I C o - F o u n d e r" at bounding box center [367, 357] width 528 height 536
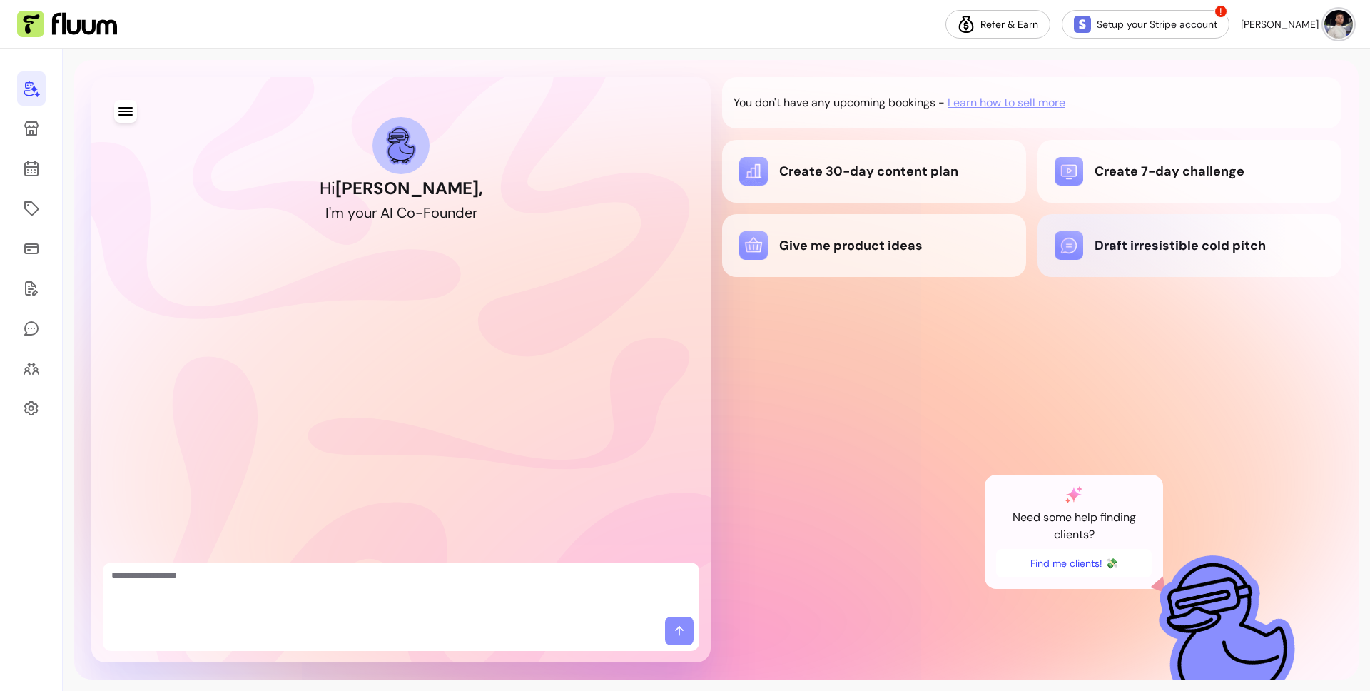
click at [1078, 230] on div "Draft irresistible cold pitch" at bounding box center [1190, 245] width 304 height 63
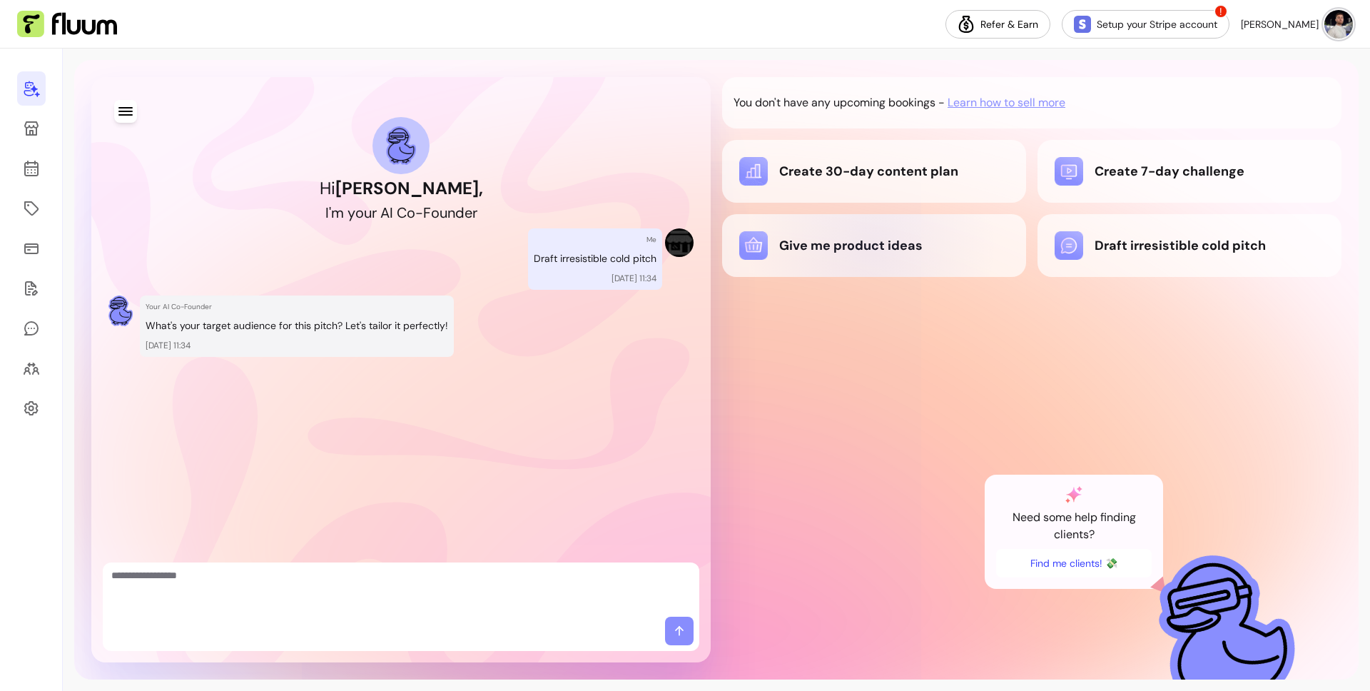
click at [871, 246] on div "Give me product ideas" at bounding box center [874, 245] width 270 height 29
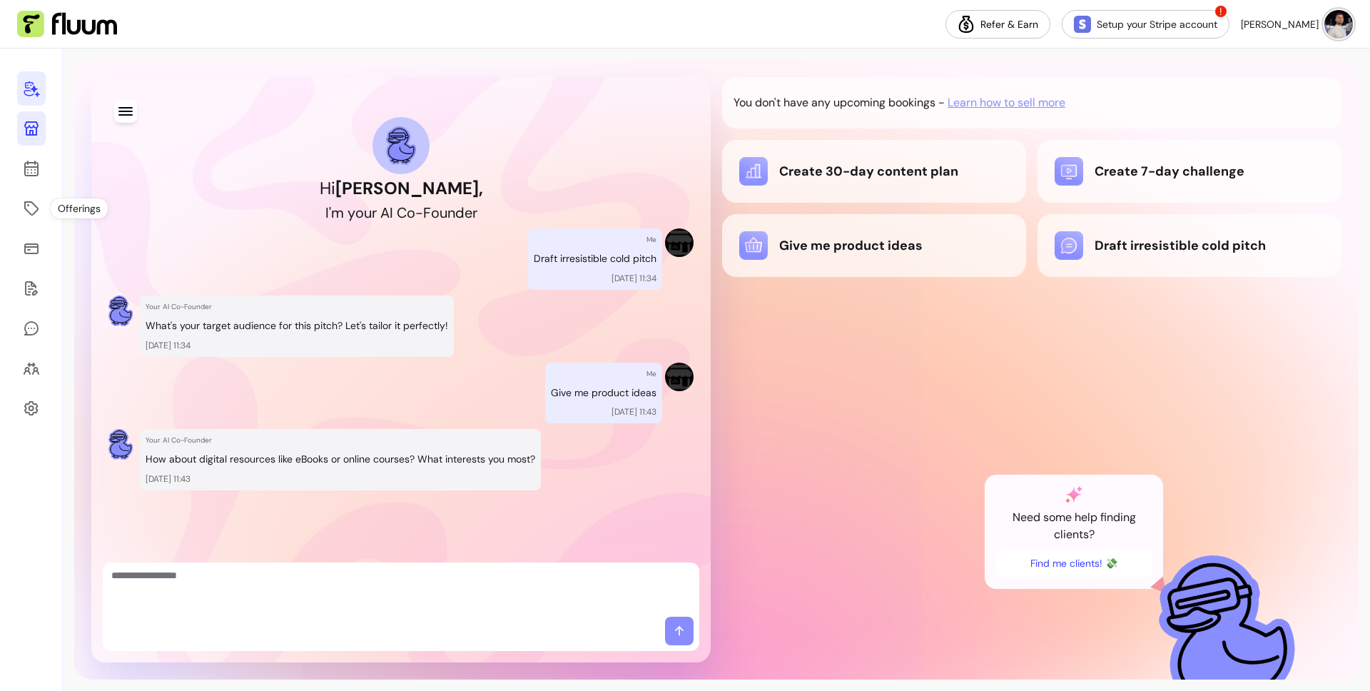
click at [34, 123] on icon at bounding box center [31, 128] width 17 height 17
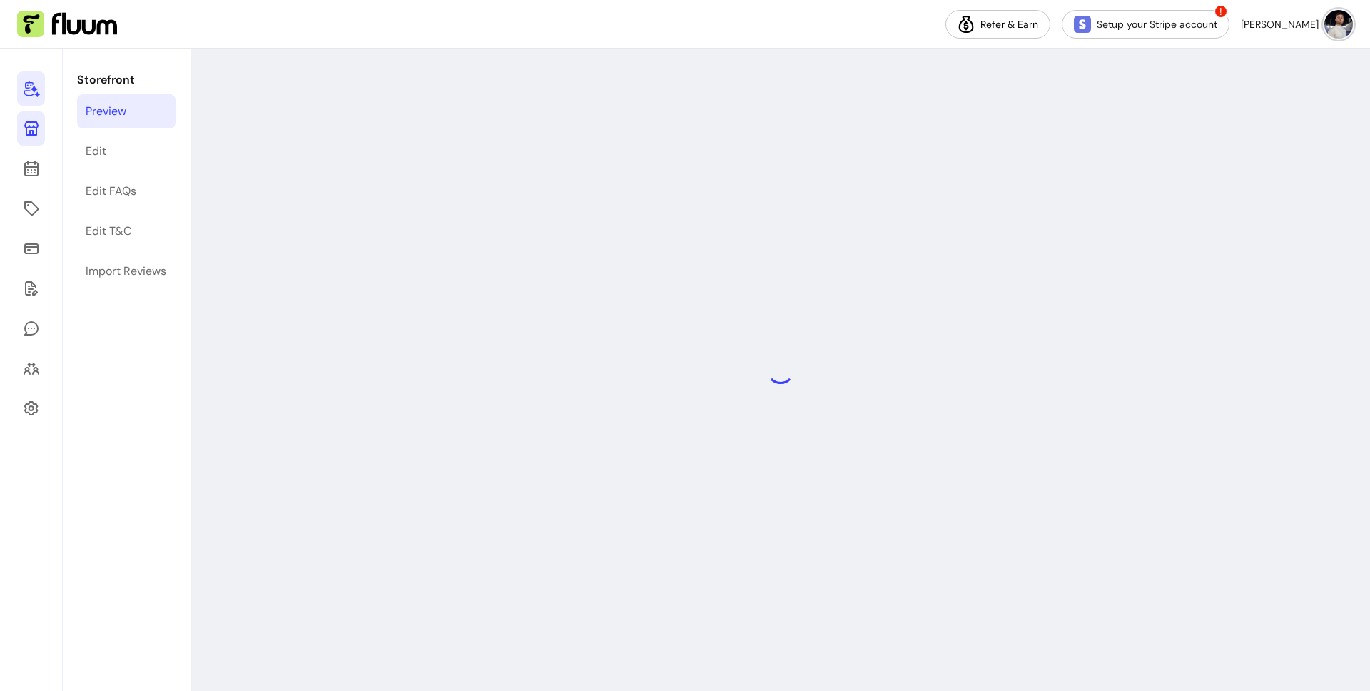
click at [23, 76] on link at bounding box center [31, 88] width 28 height 34
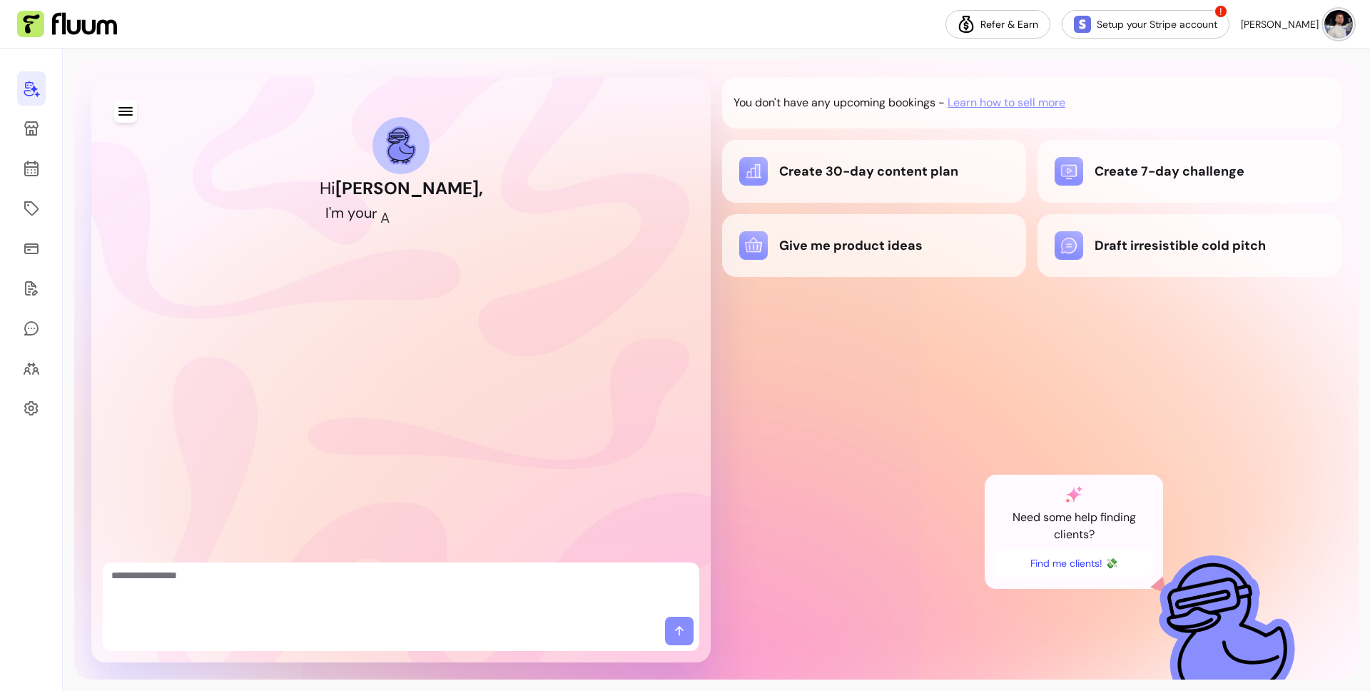
click at [48, 101] on div at bounding box center [31, 370] width 63 height 642
click at [39, 89] on icon at bounding box center [31, 88] width 17 height 17
click at [101, 105] on div at bounding box center [401, 369] width 691 height 585
click at [130, 106] on icon "button" at bounding box center [125, 111] width 17 height 17
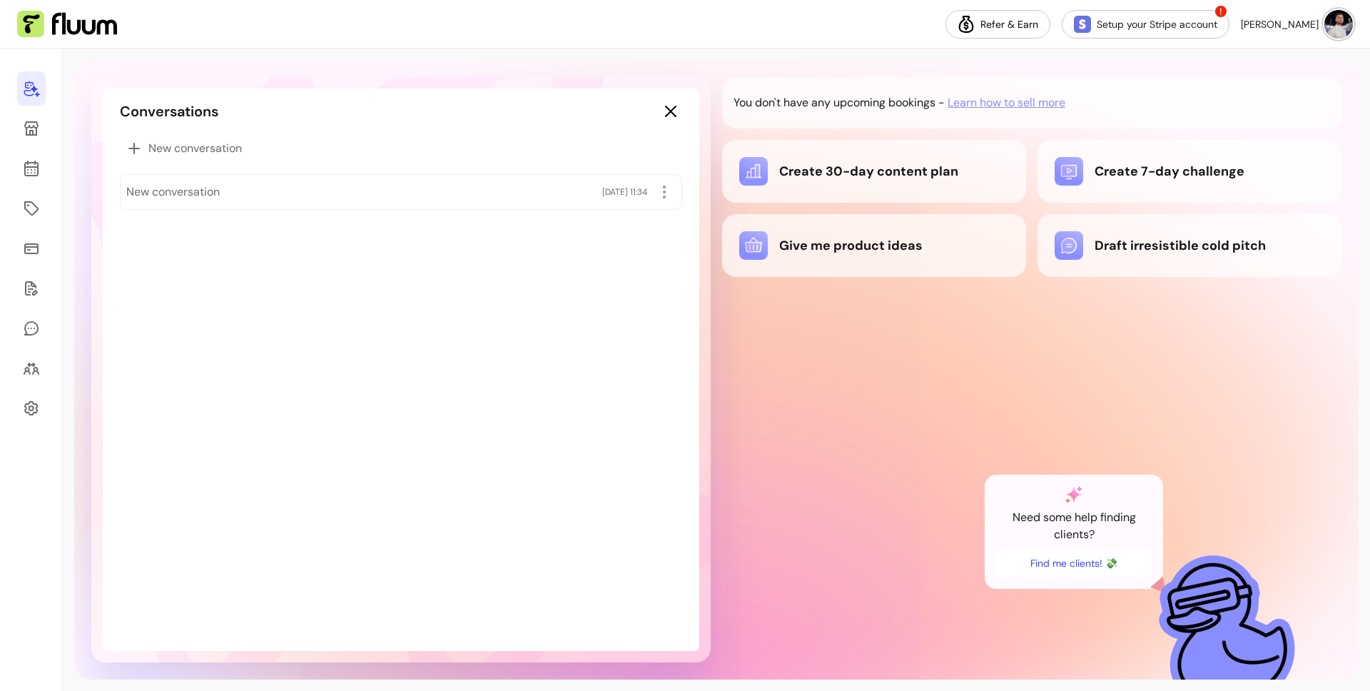
click at [658, 107] on div "Conversations" at bounding box center [401, 111] width 562 height 23
click at [662, 108] on button "button" at bounding box center [670, 111] width 22 height 22
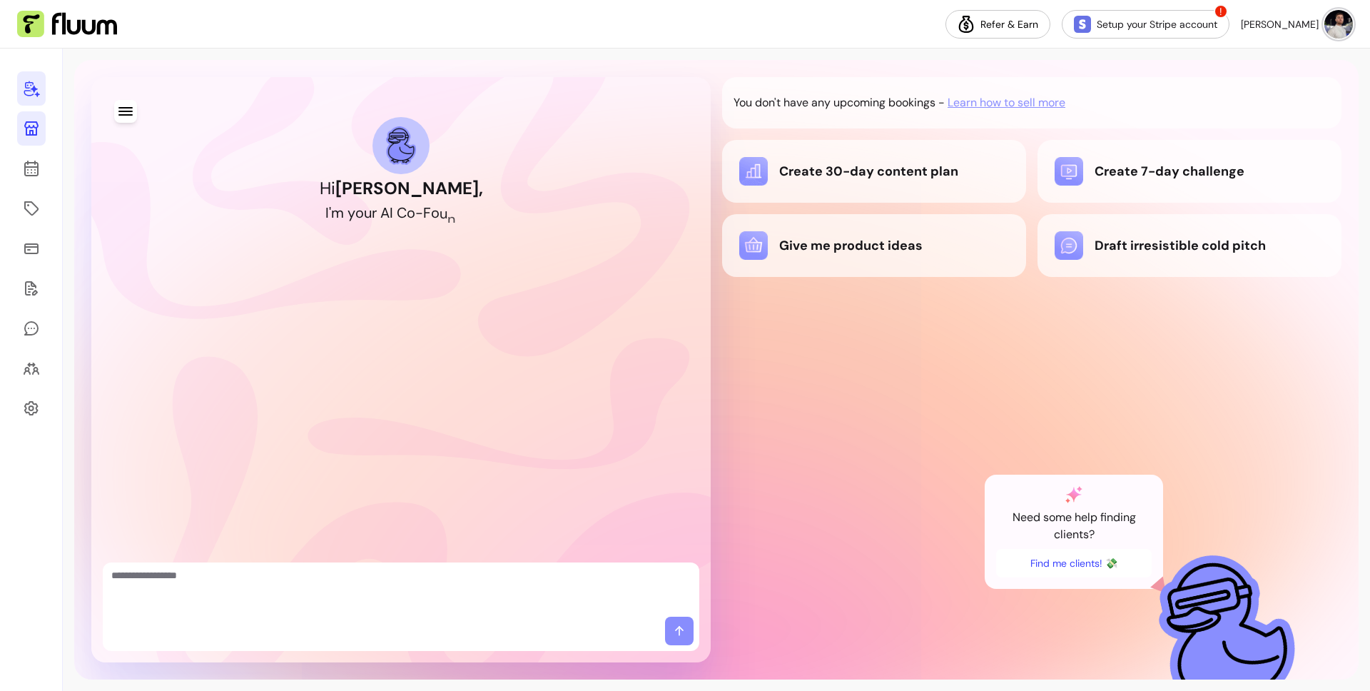
click at [32, 128] on icon at bounding box center [31, 128] width 17 height 17
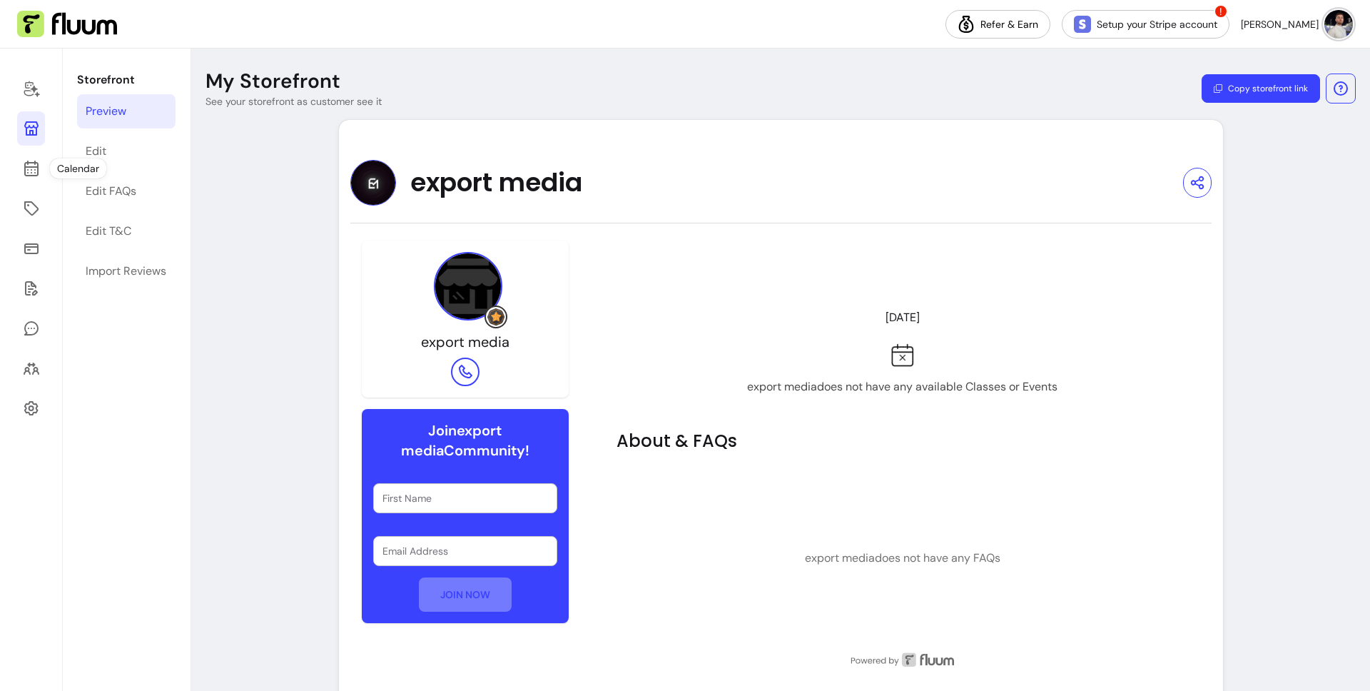
click at [14, 163] on div at bounding box center [31, 370] width 63 height 642
click at [28, 201] on icon at bounding box center [31, 208] width 14 height 14
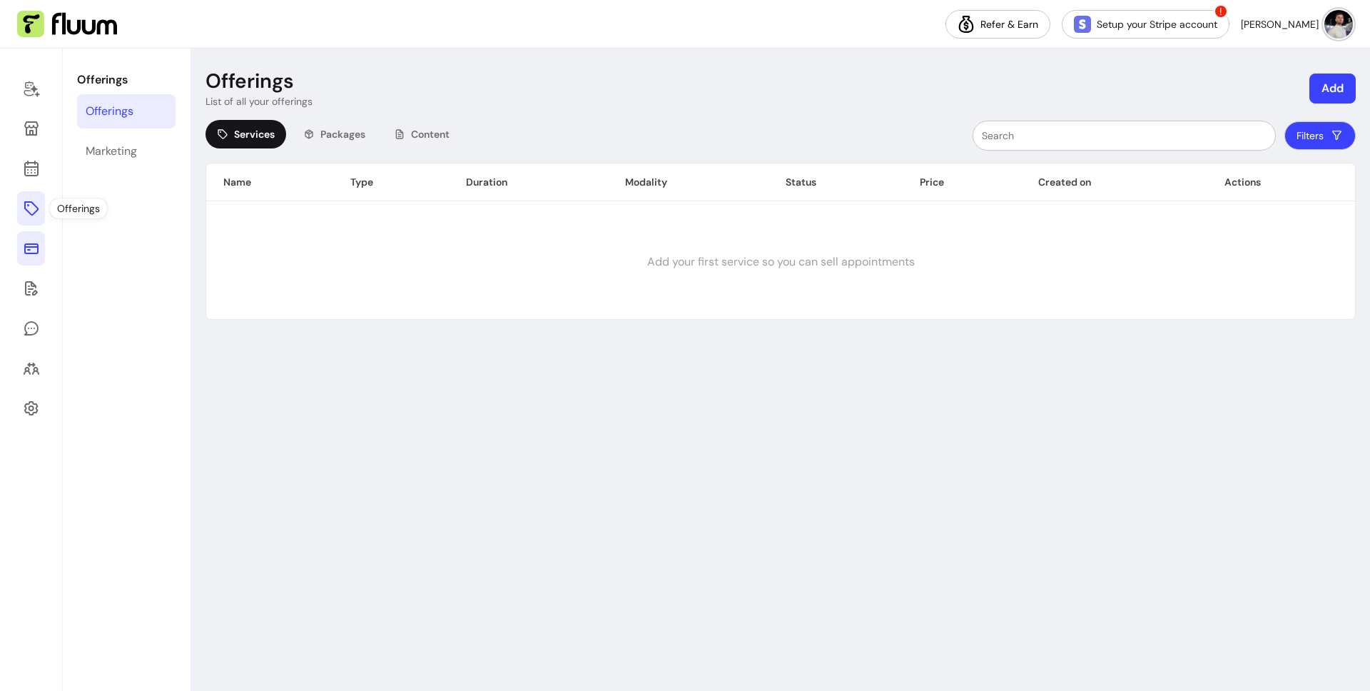
click at [25, 253] on icon at bounding box center [31, 248] width 14 height 11
click at [26, 305] on div at bounding box center [31, 370] width 63 height 642
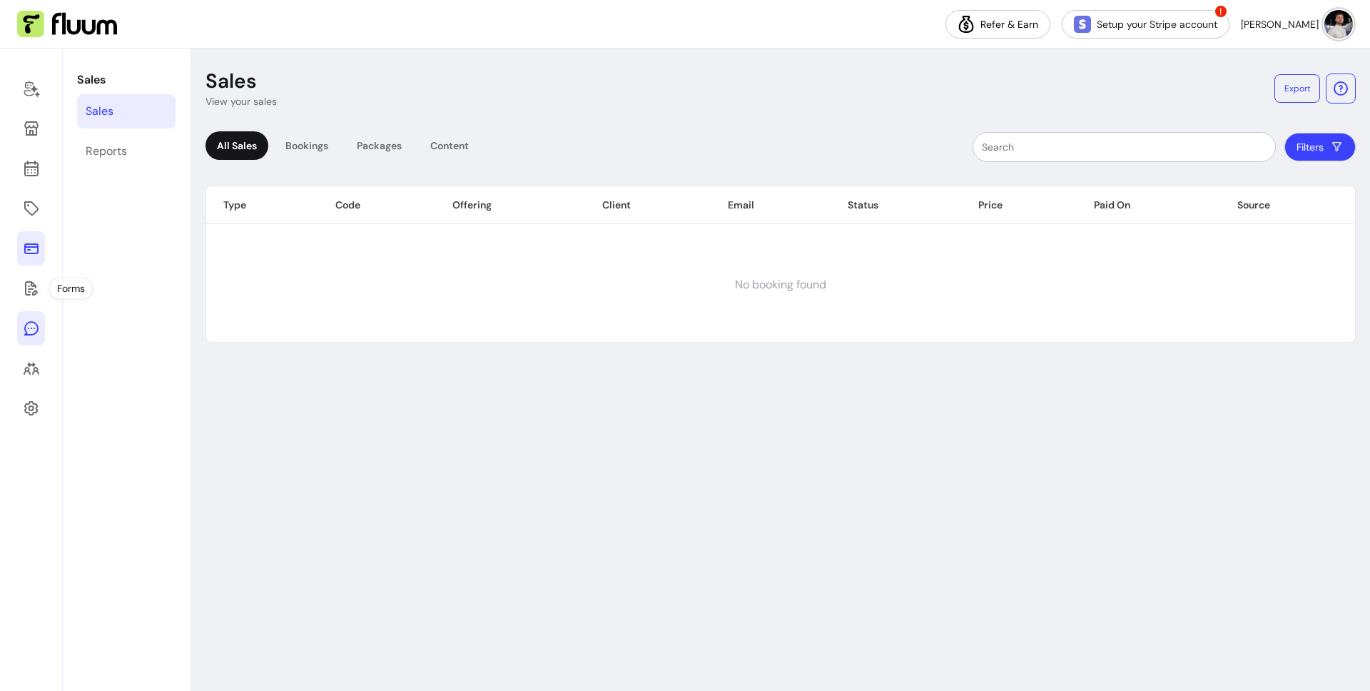
click at [27, 320] on icon at bounding box center [31, 328] width 17 height 17
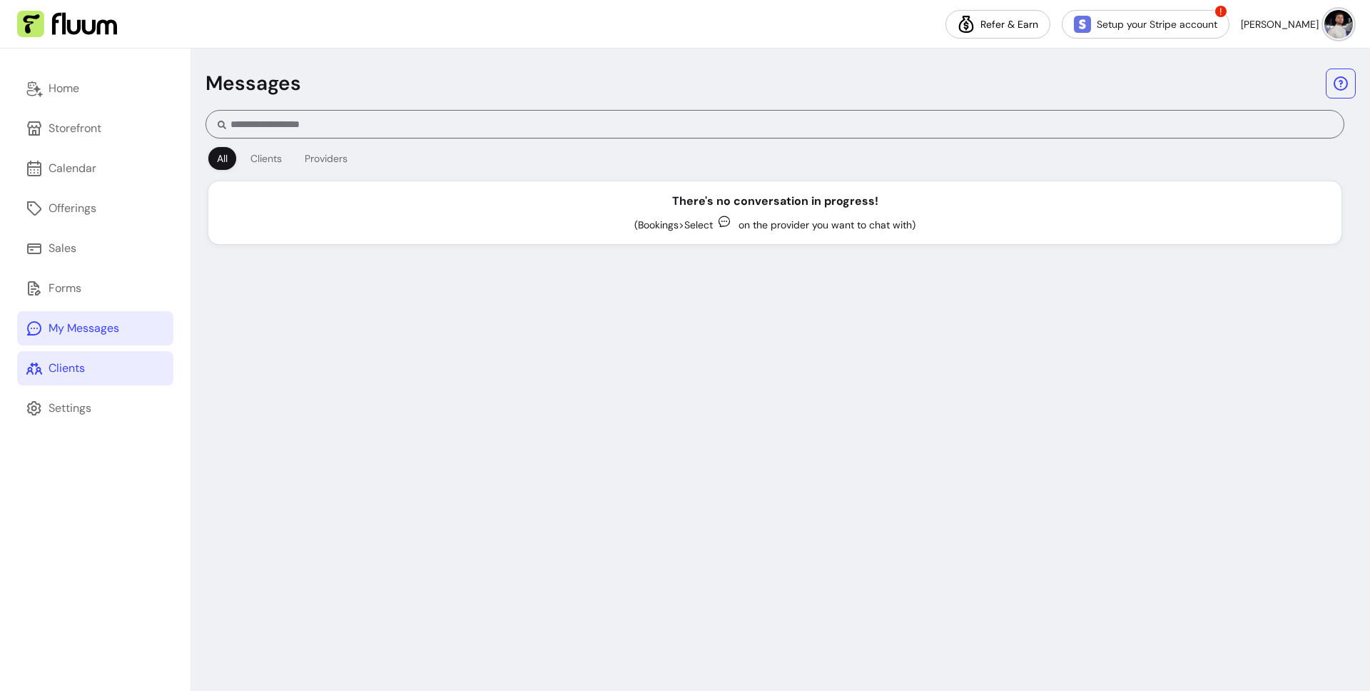
click at [35, 362] on icon at bounding box center [34, 368] width 17 height 17
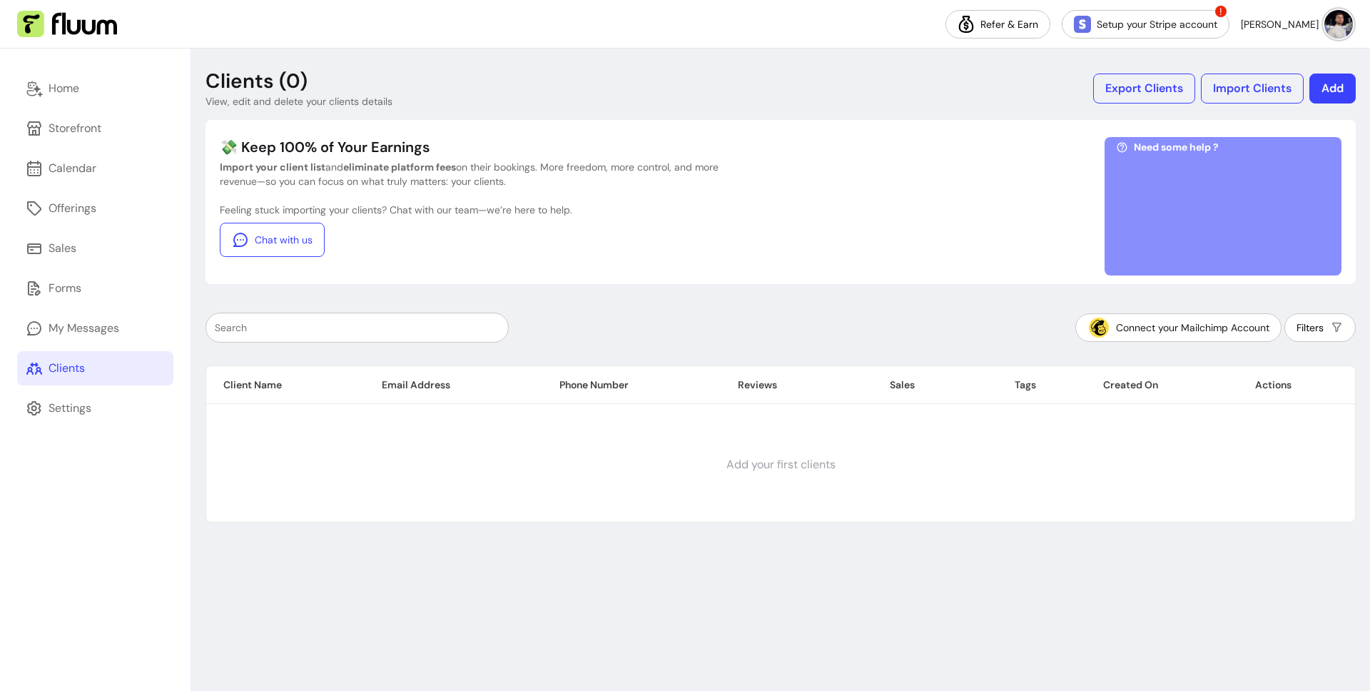
click at [1179, 244] on div at bounding box center [1223, 210] width 214 height 107
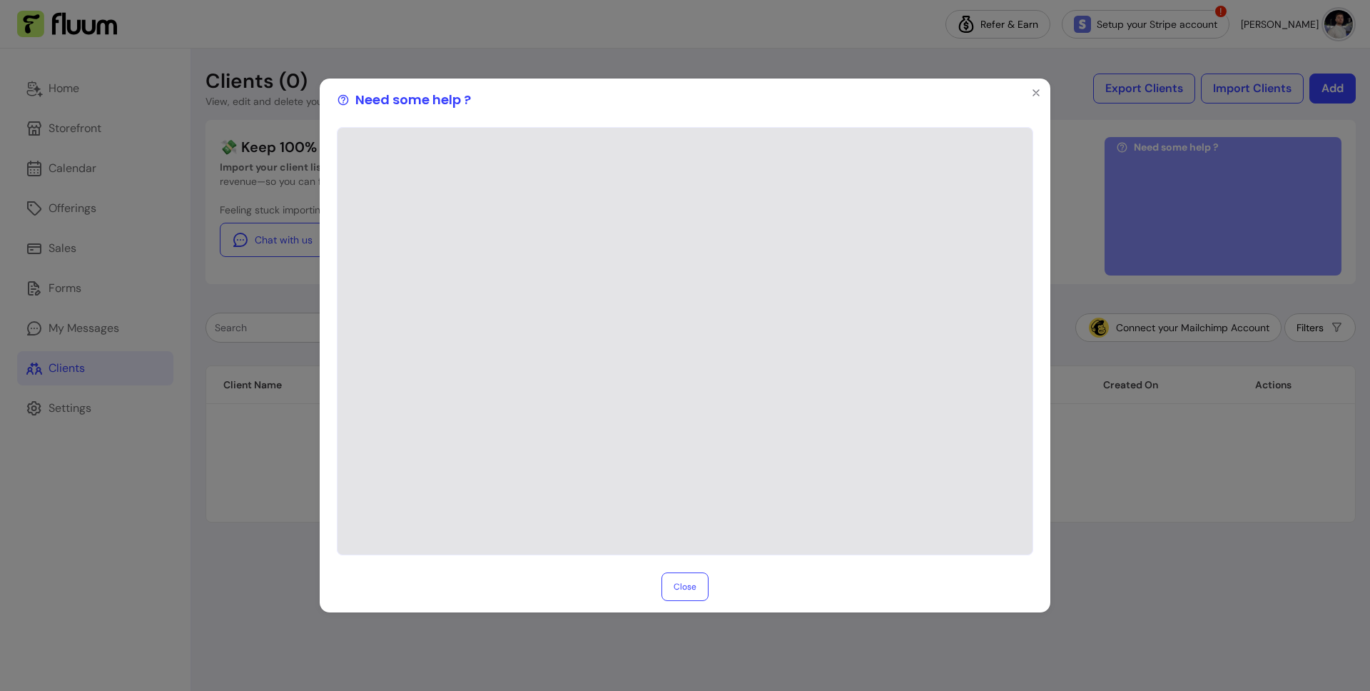
click at [1133, 329] on div "Need some help ? Close" at bounding box center [685, 345] width 1370 height 691
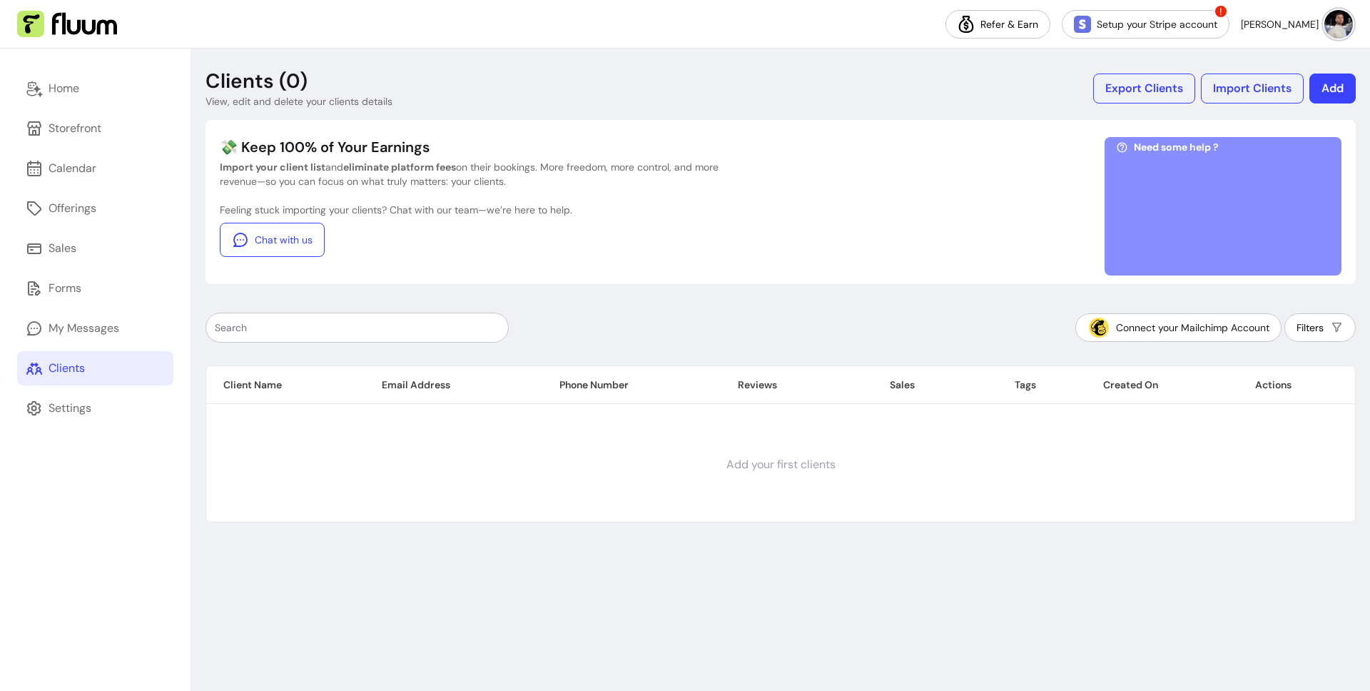
click at [15, 268] on div "Home Storefront Calendar Offerings Sales Forms My Messages Clients Settings" at bounding box center [95, 370] width 191 height 642
click at [49, 251] on div "Sales" at bounding box center [63, 248] width 28 height 17
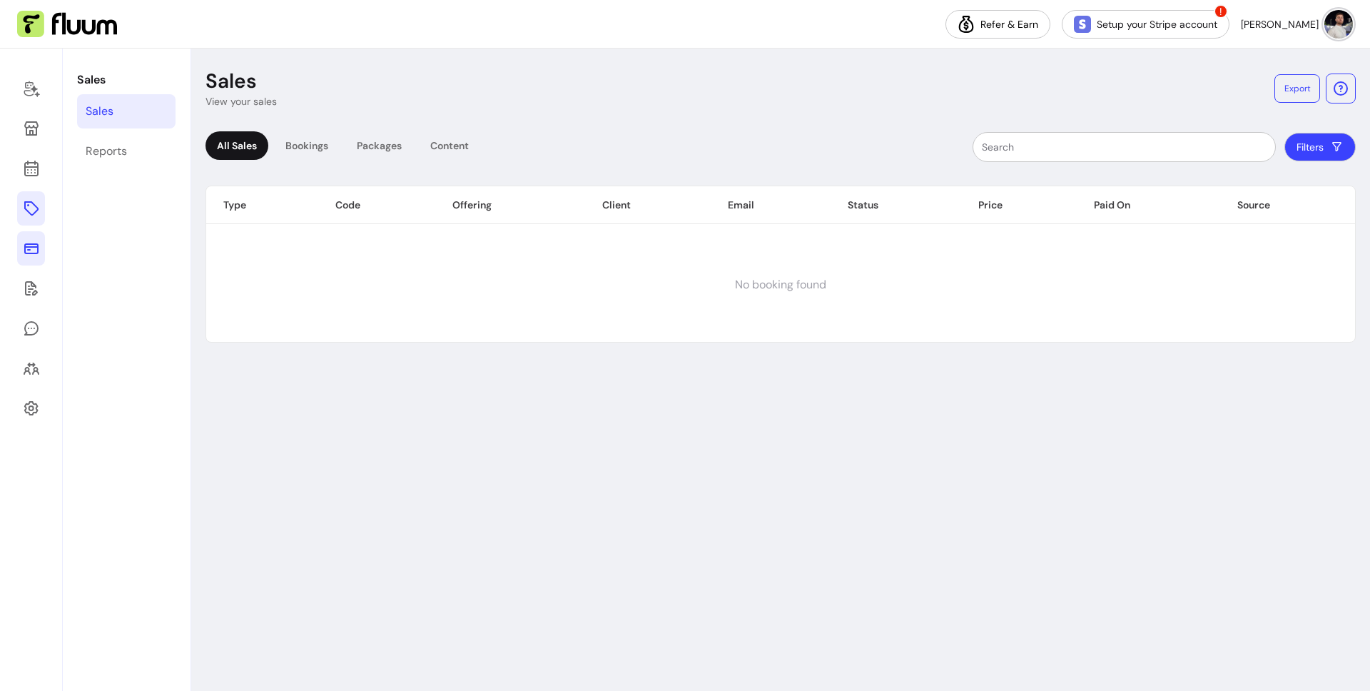
click at [35, 202] on icon at bounding box center [31, 208] width 17 height 17
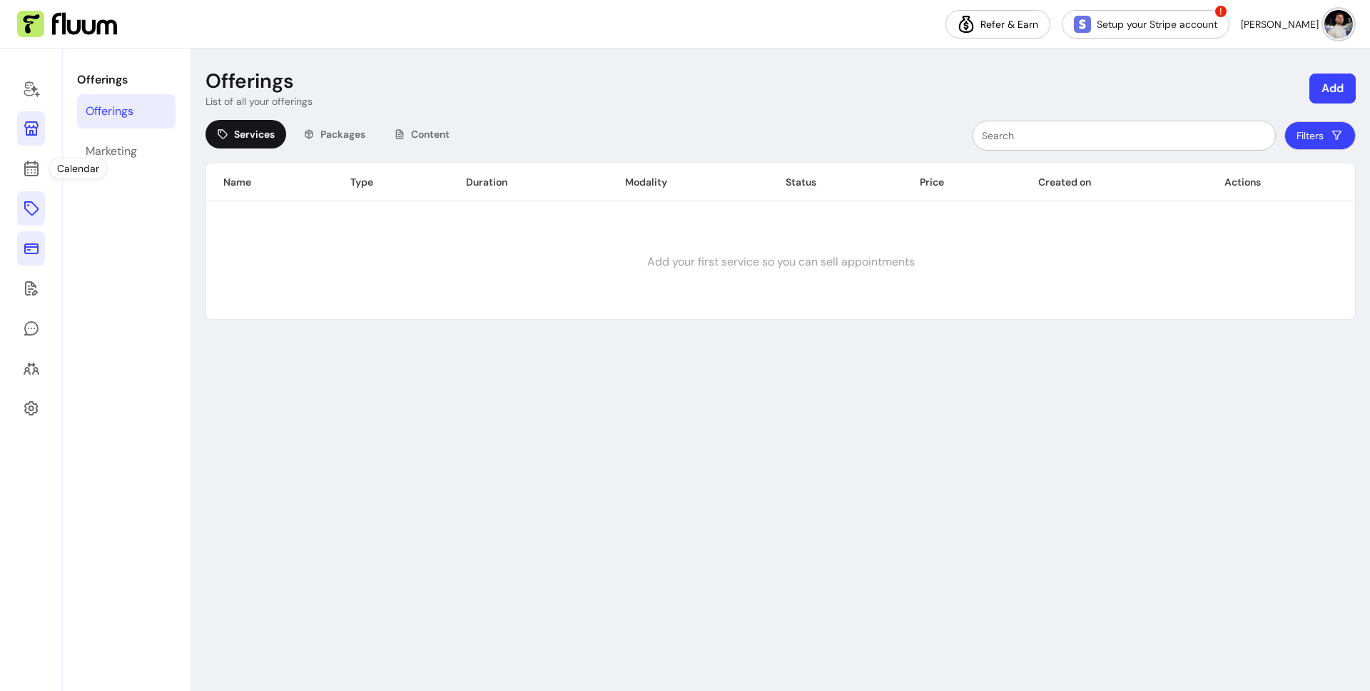
click at [34, 141] on link at bounding box center [31, 128] width 28 height 34
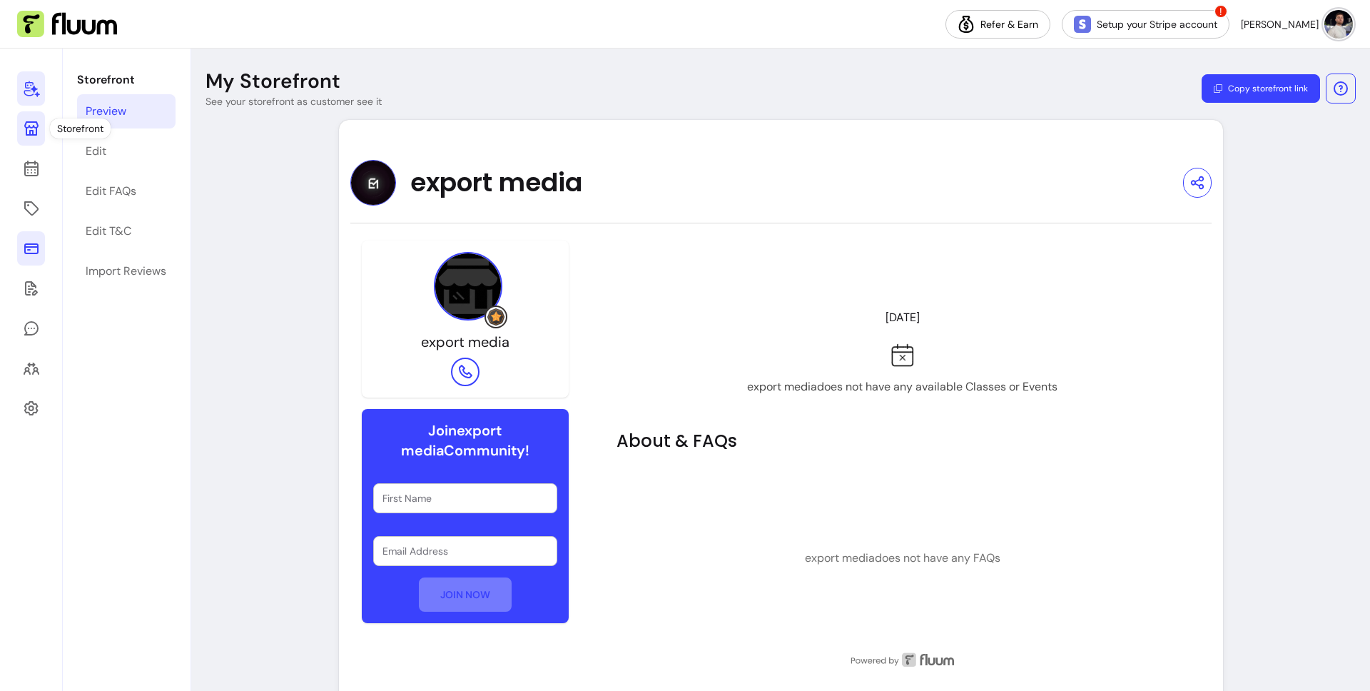
click at [24, 93] on icon at bounding box center [32, 89] width 16 height 16
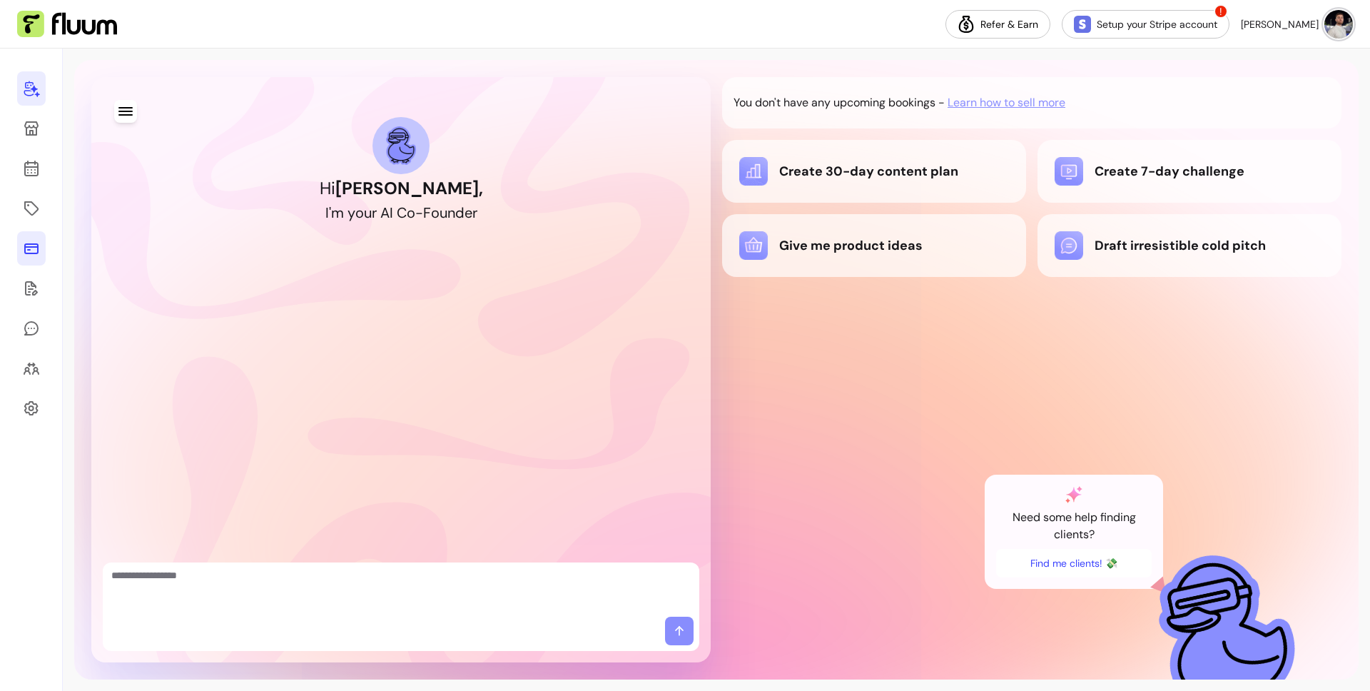
click at [1233, 252] on div "Hi [PERSON_NAME] , I ' m y o u r A I C o - F o u n d e r You don't have any upc…" at bounding box center [716, 370] width 1285 height 620
